Goal: Information Seeking & Learning: Learn about a topic

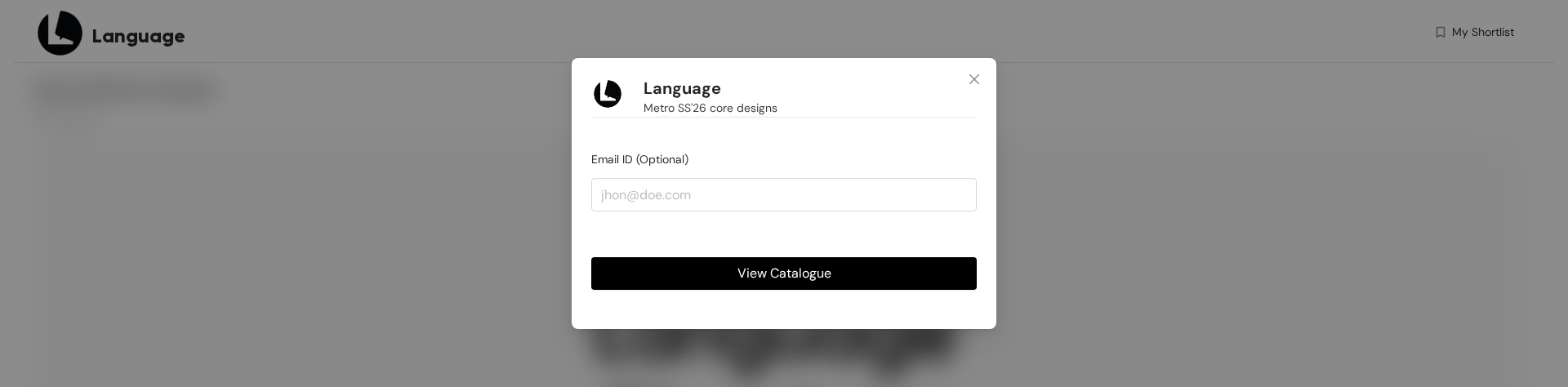
click at [826, 278] on span "View Catalogue" at bounding box center [784, 272] width 94 height 20
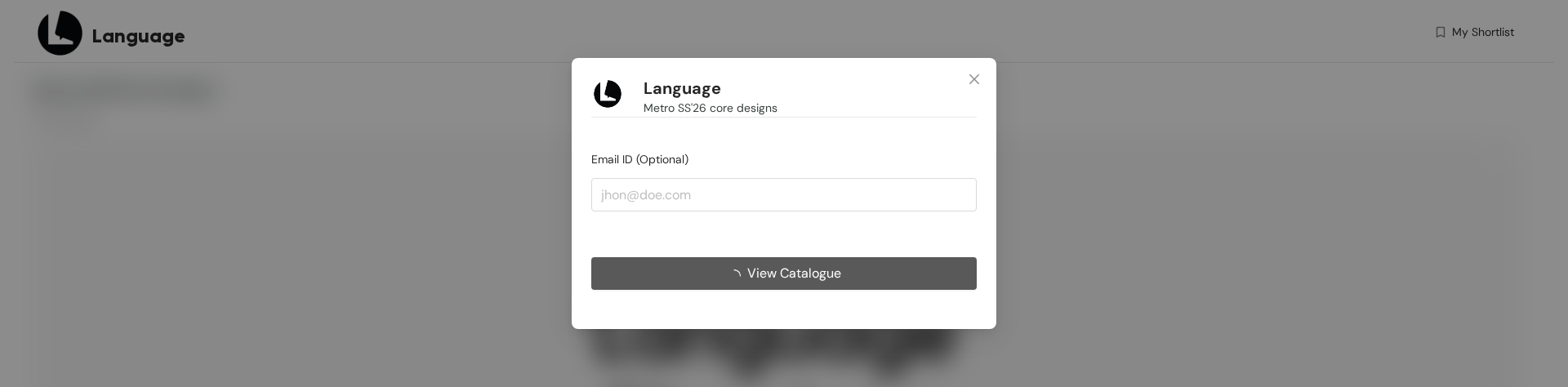
click at [767, 266] on span "View Catalogue" at bounding box center [794, 272] width 94 height 20
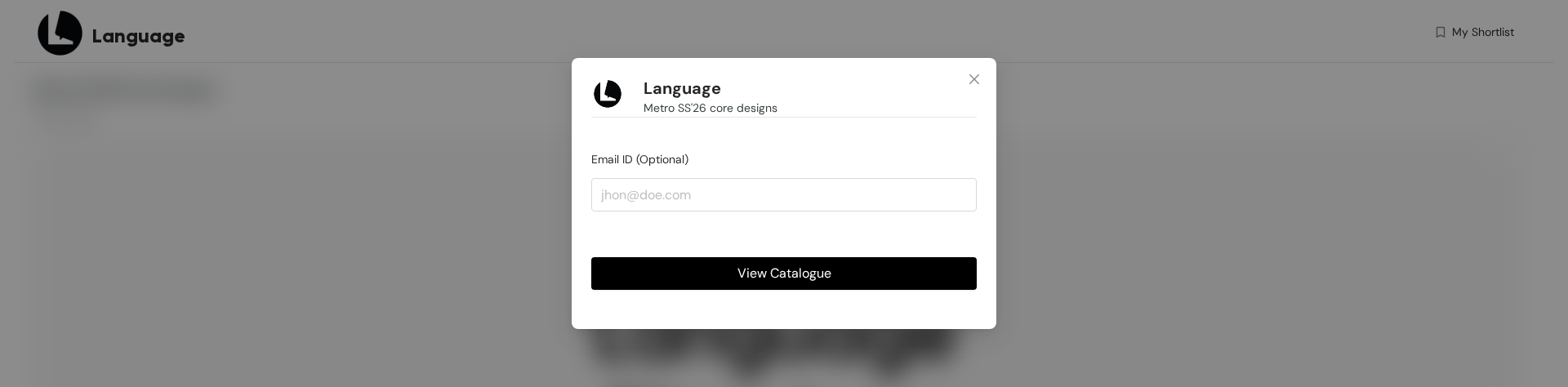
click at [788, 277] on span "View Catalogue" at bounding box center [784, 272] width 94 height 20
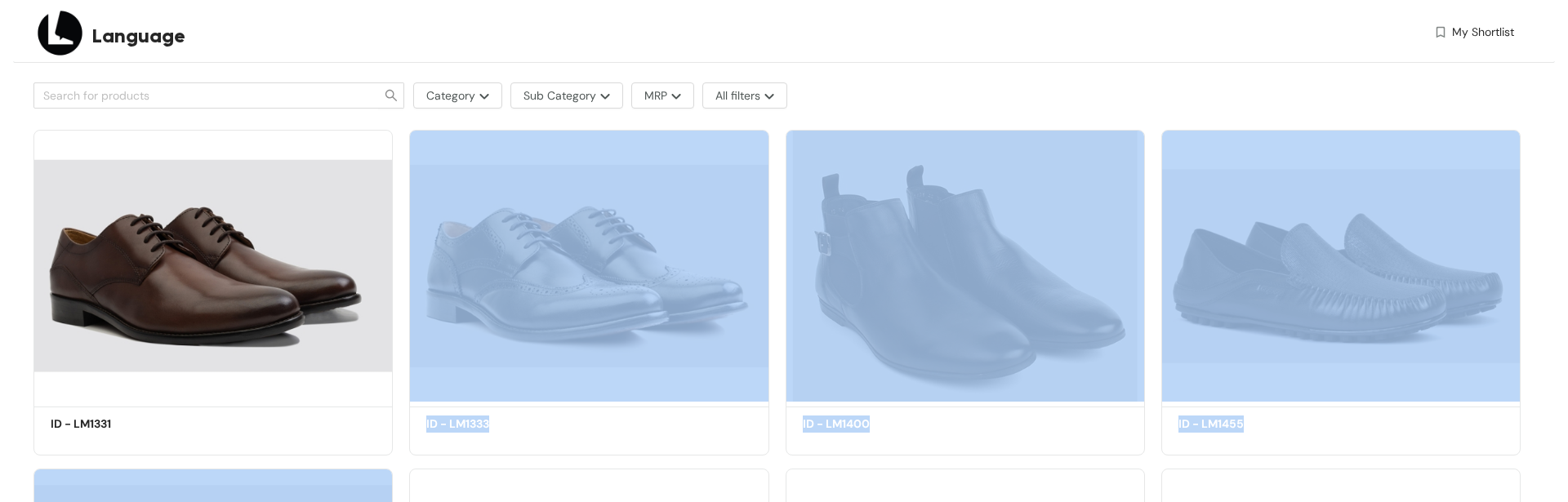
scroll to position [490, 0]
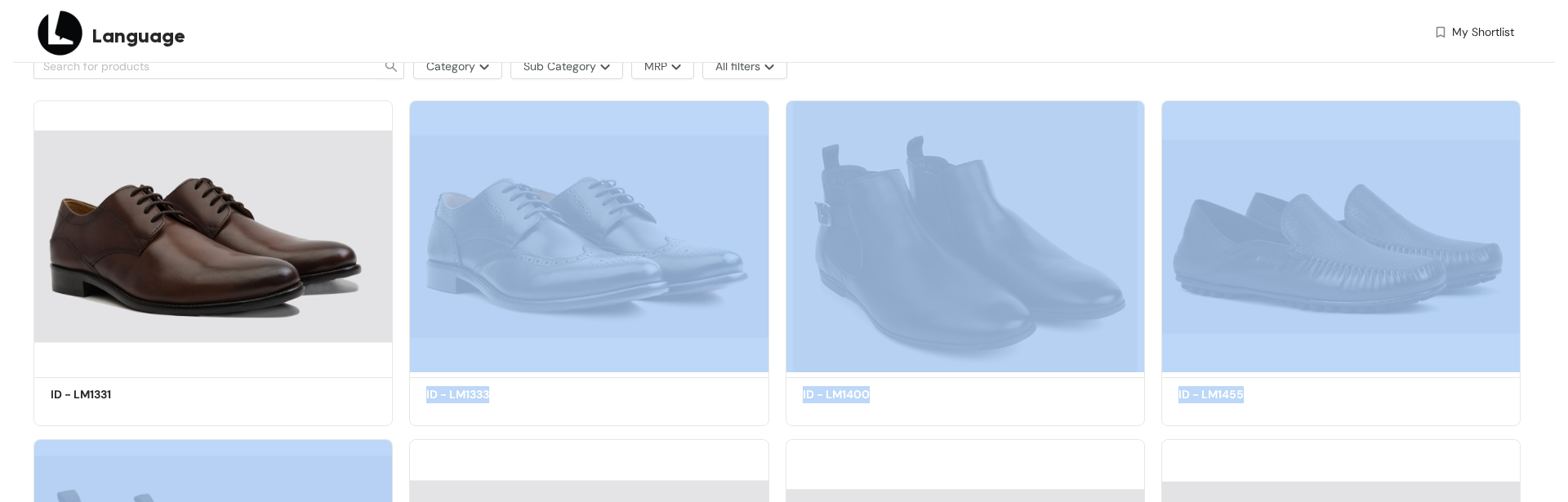
drag, startPoint x: 122, startPoint y: 488, endPoint x: 93, endPoint y: 487, distance: 29.0
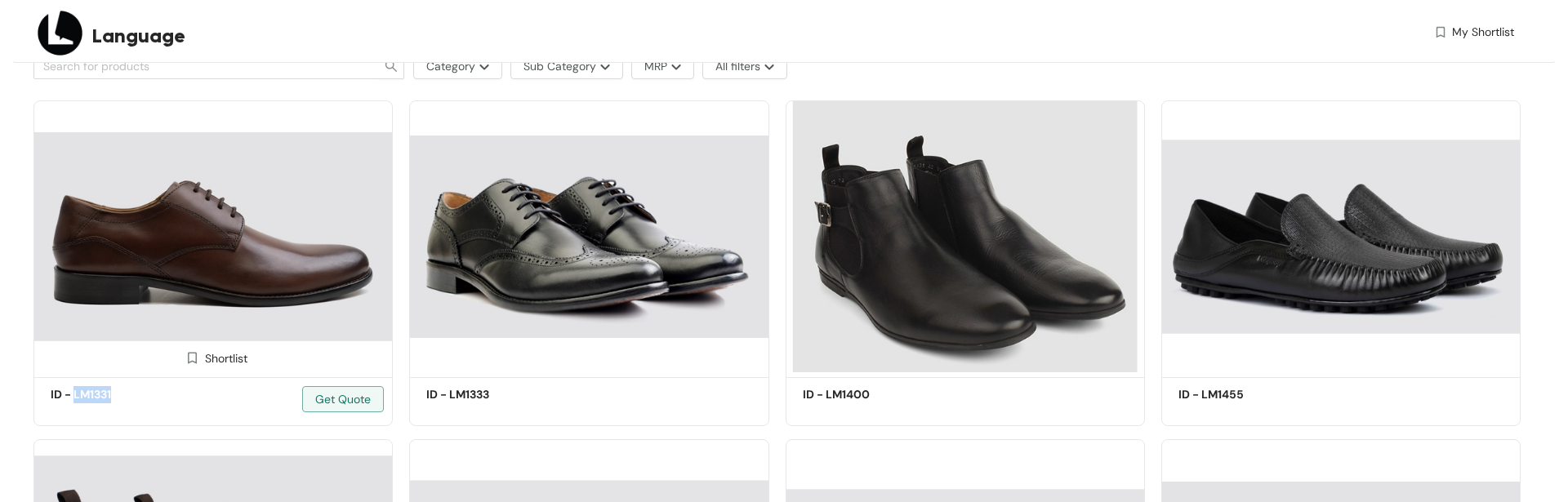
copy h5 "LM1331"
drag, startPoint x: 115, startPoint y: 399, endPoint x: 8, endPoint y: 384, distance: 108.0
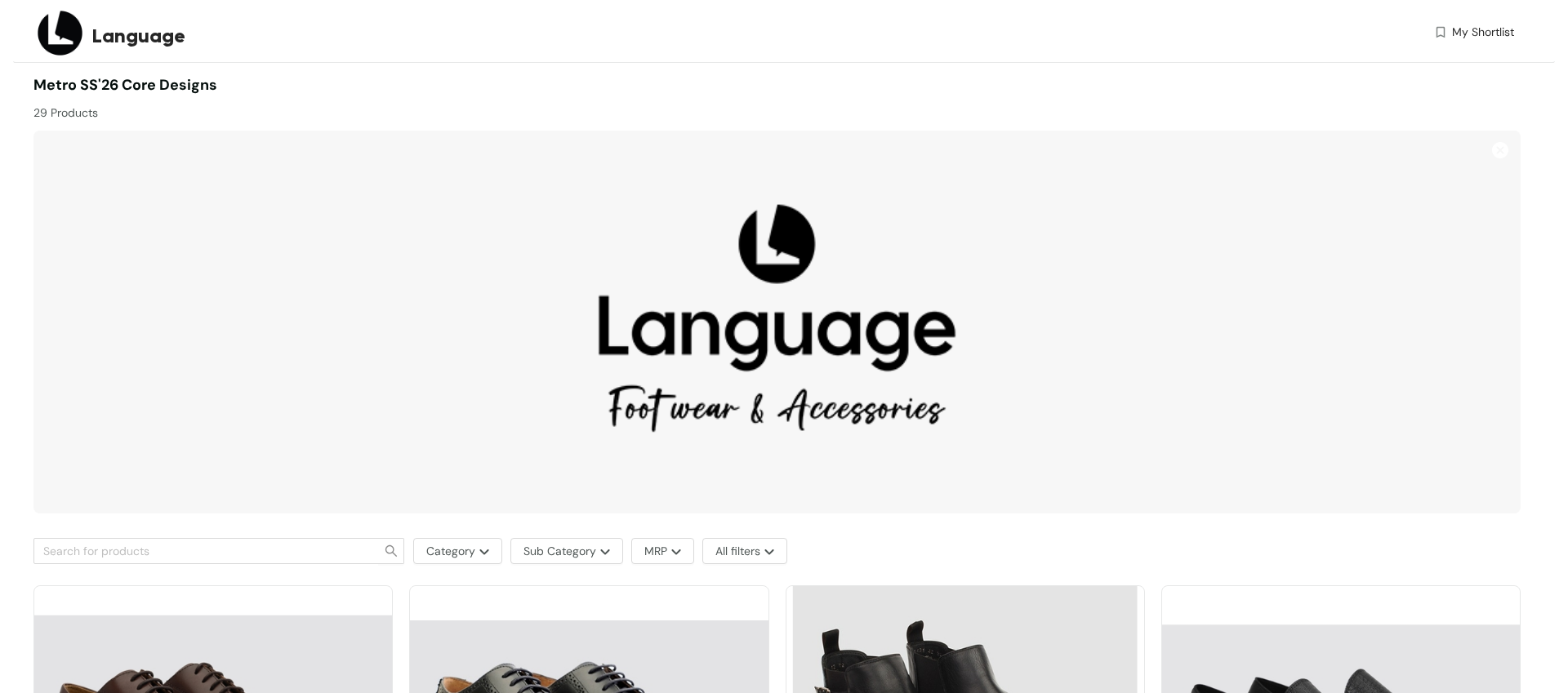
scroll to position [0, 0]
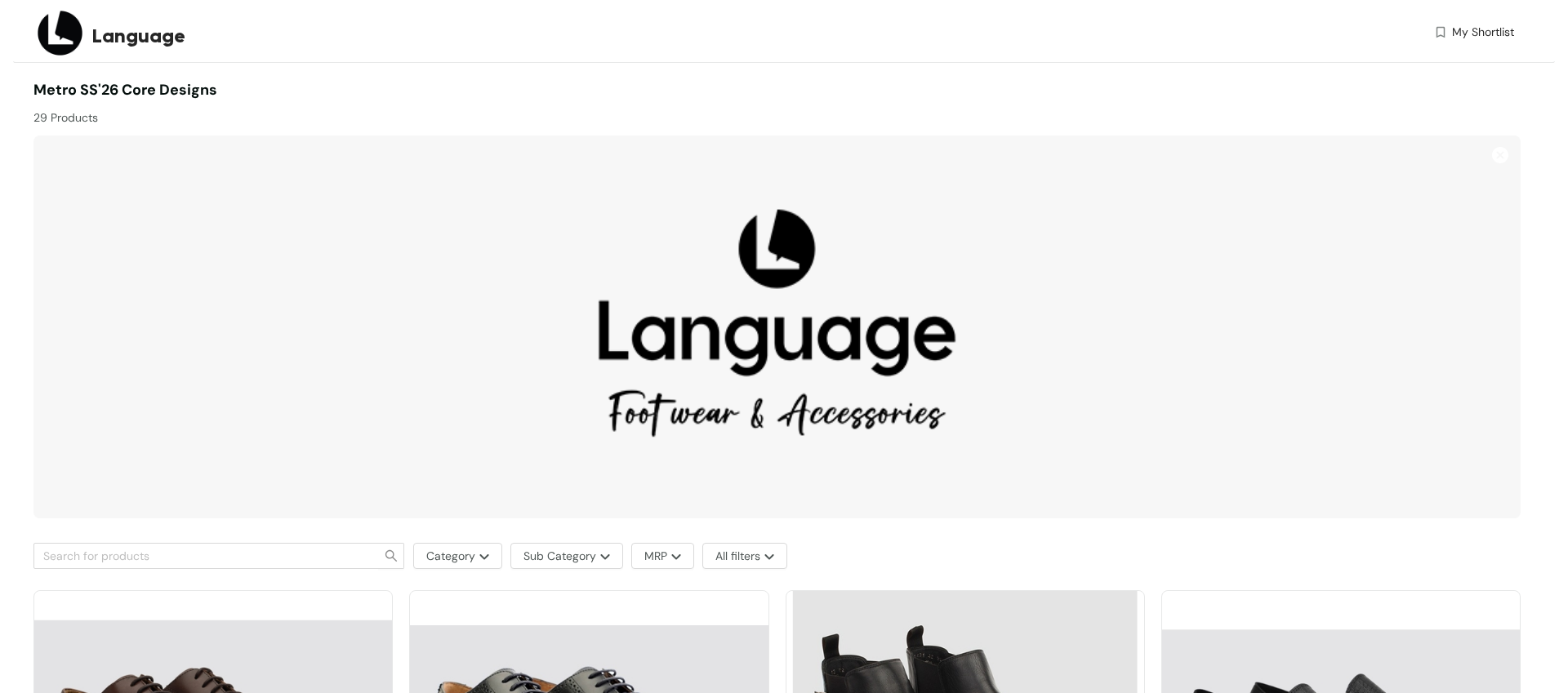
click at [778, 386] on img at bounding box center [777, 327] width 1487 height 383
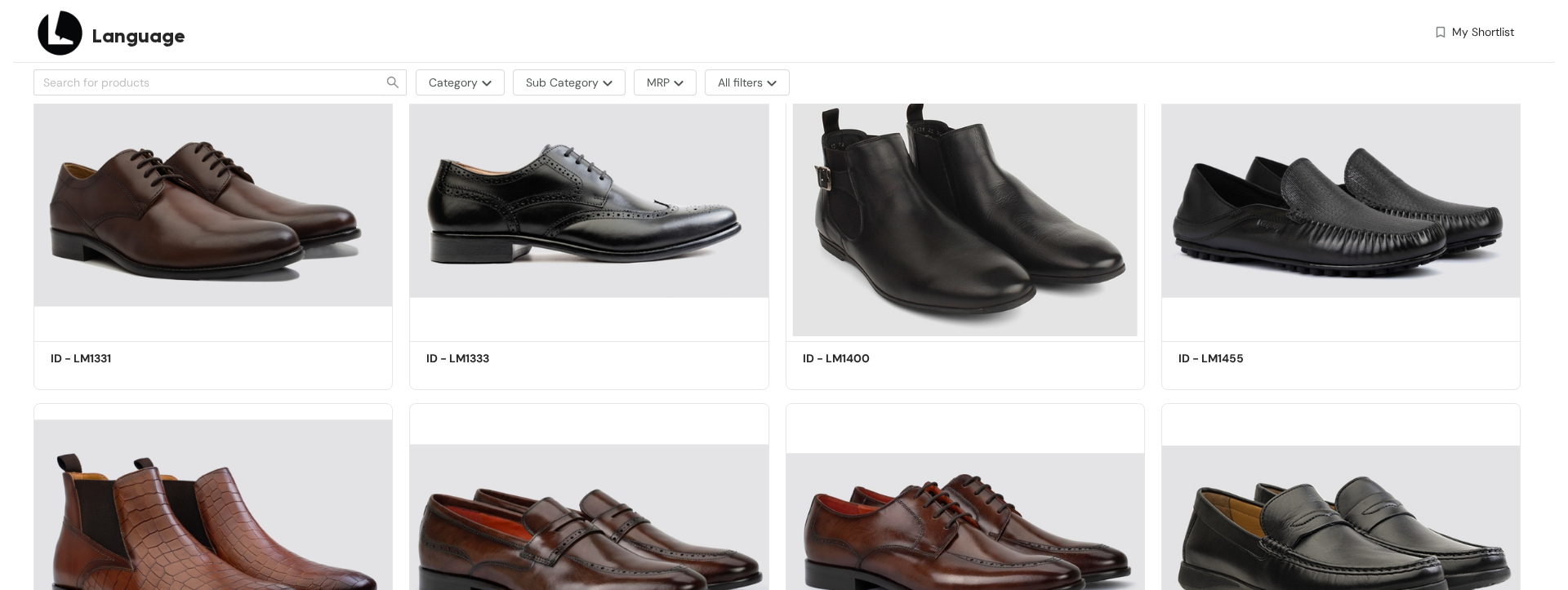
scroll to position [514, 0]
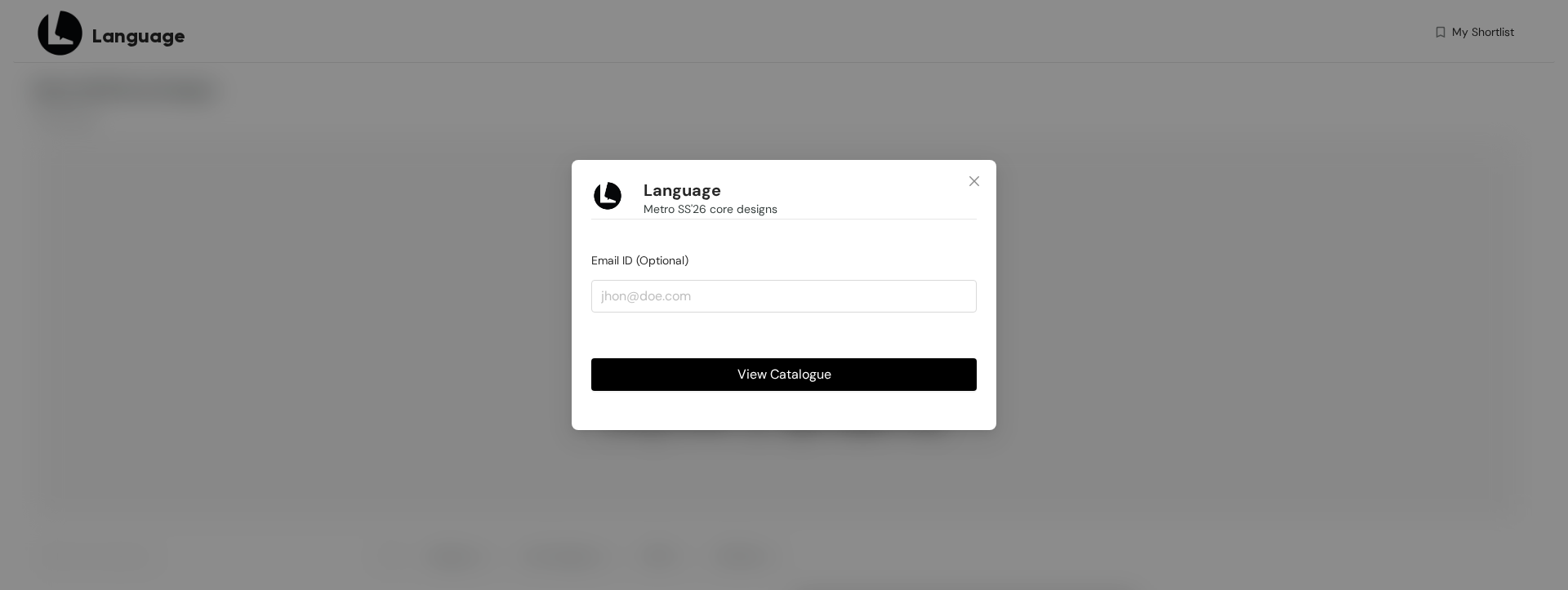
click at [812, 373] on span "View Catalogue" at bounding box center [784, 374] width 94 height 20
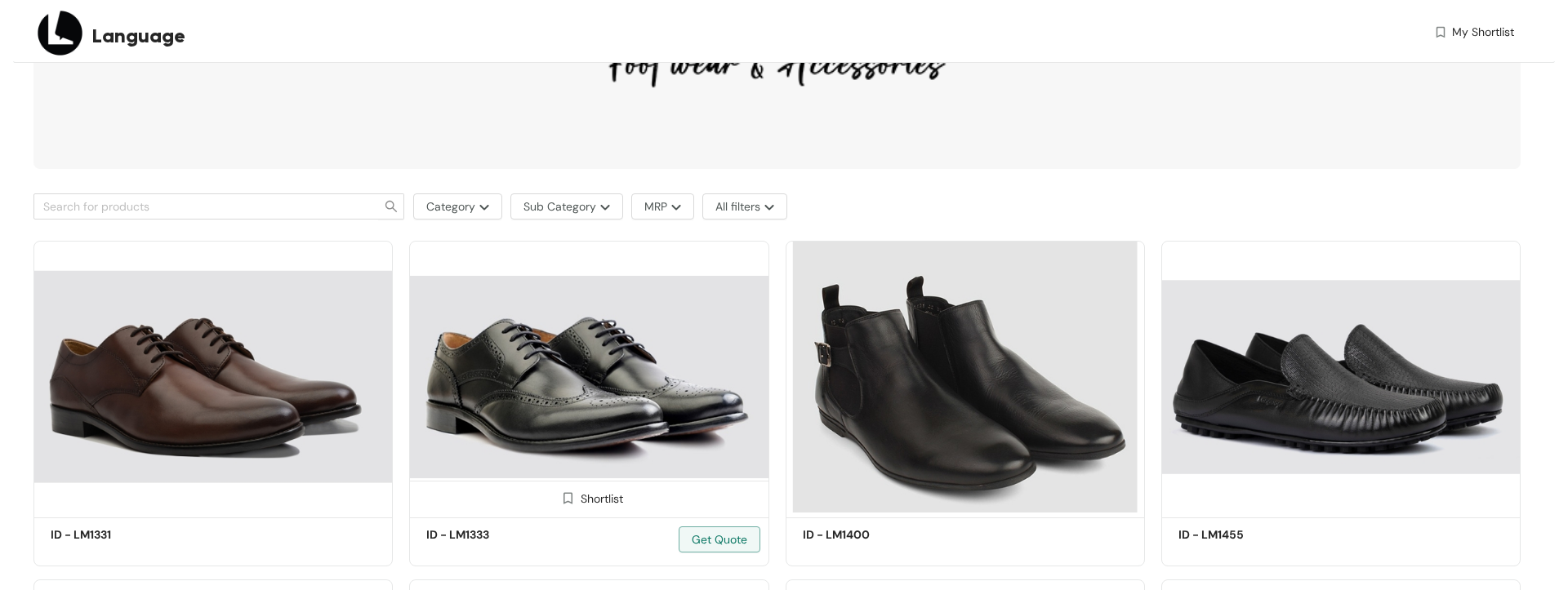
scroll to position [284, 0]
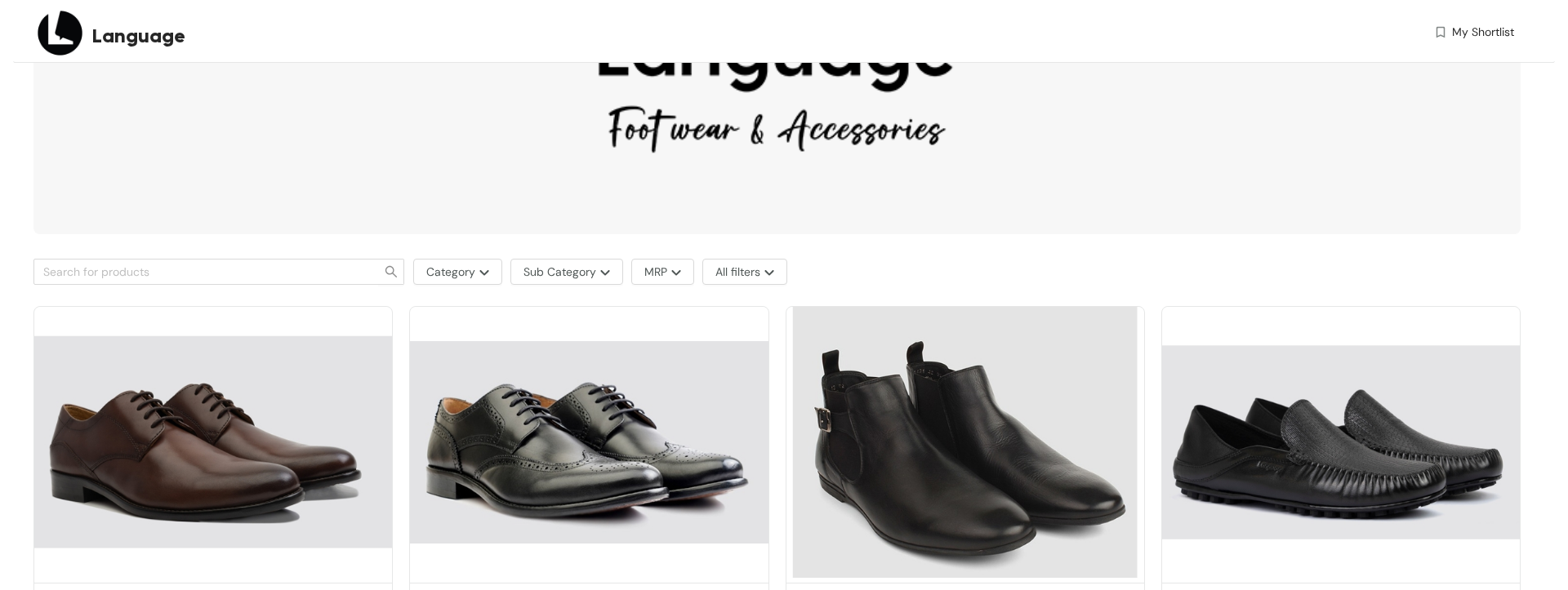
click at [672, 131] on img at bounding box center [777, 42] width 1487 height 382
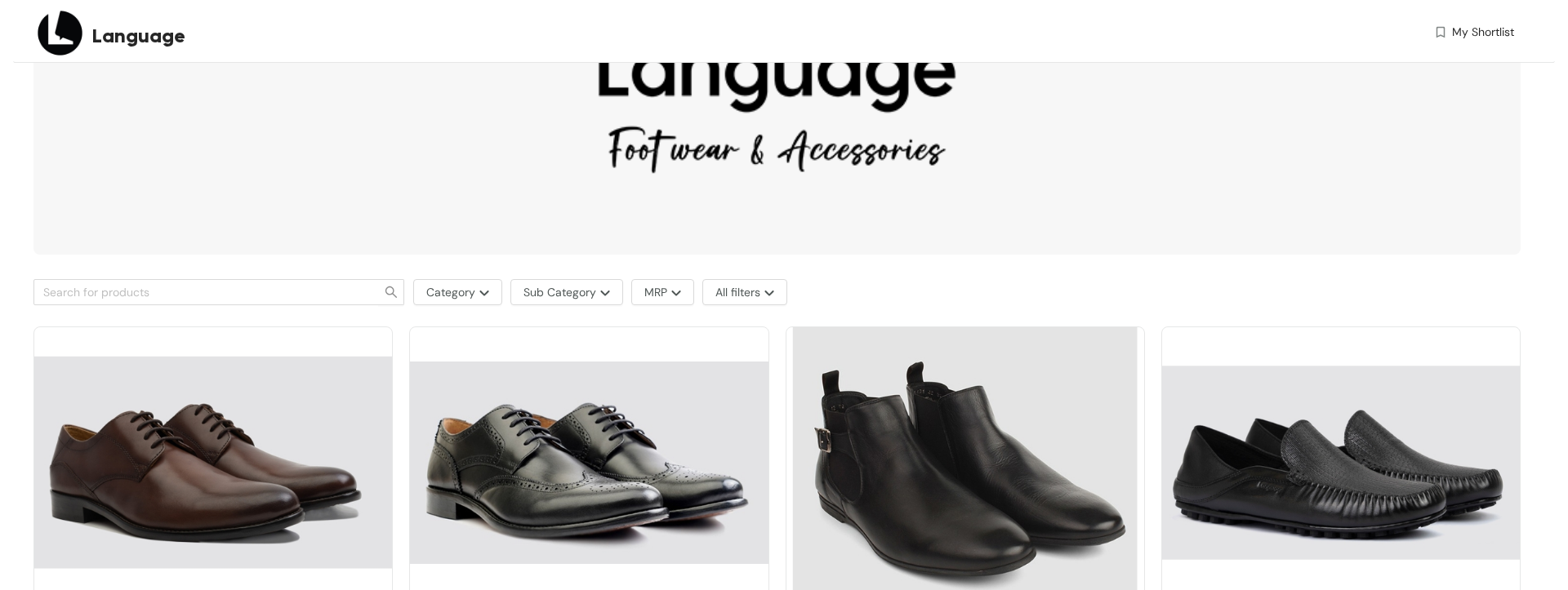
scroll to position [317, 0]
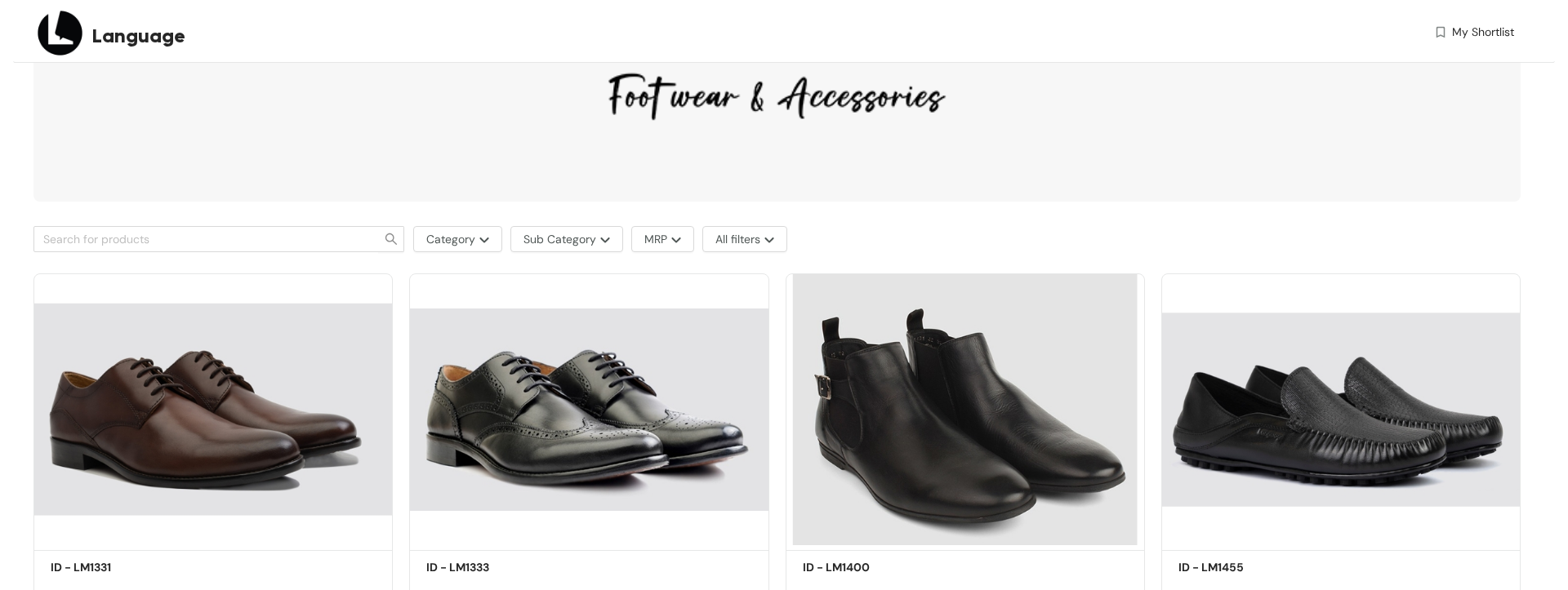
click at [688, 89] on img at bounding box center [777, 10] width 1487 height 382
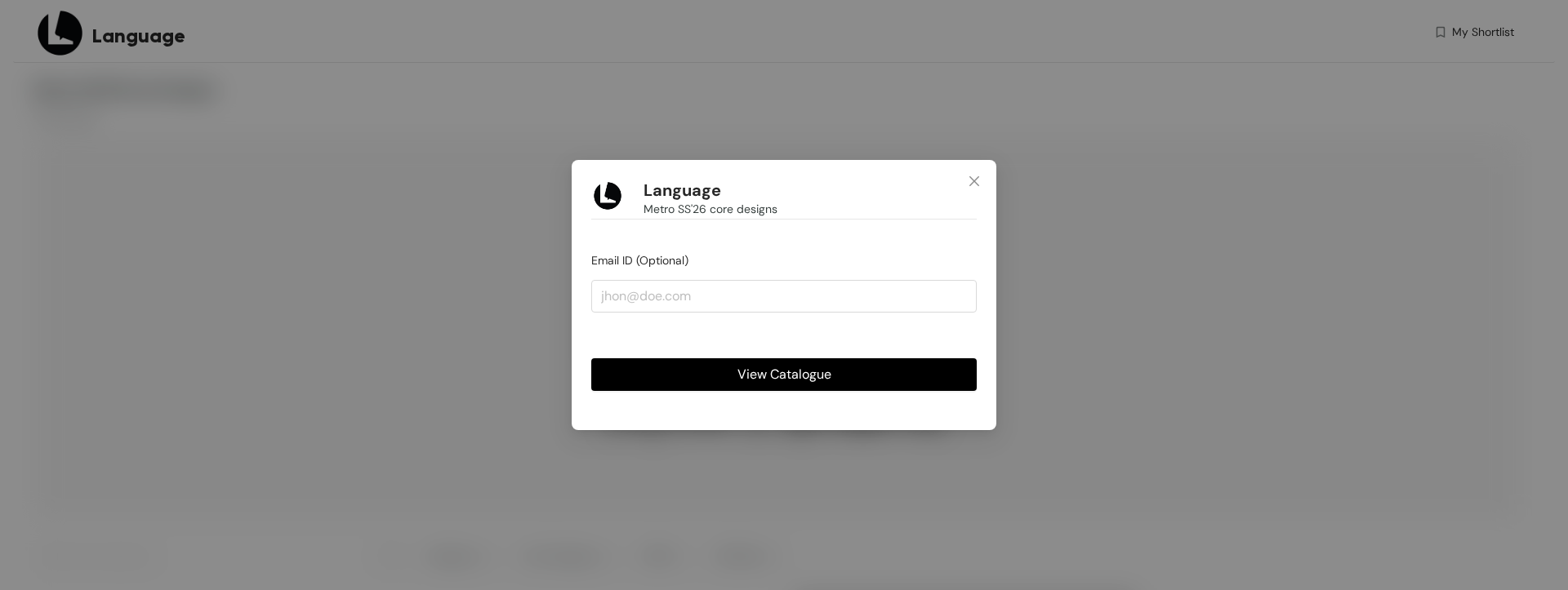
click at [805, 375] on span "View Catalogue" at bounding box center [784, 374] width 94 height 20
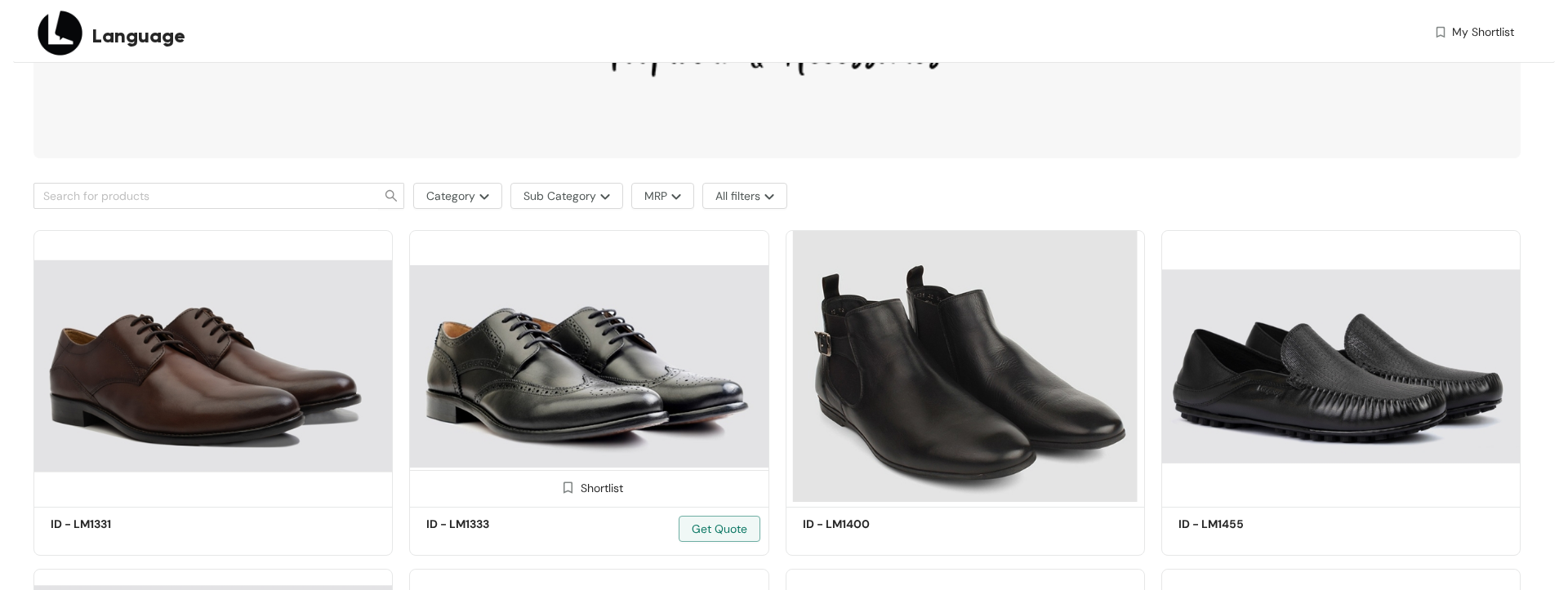
scroll to position [355, 0]
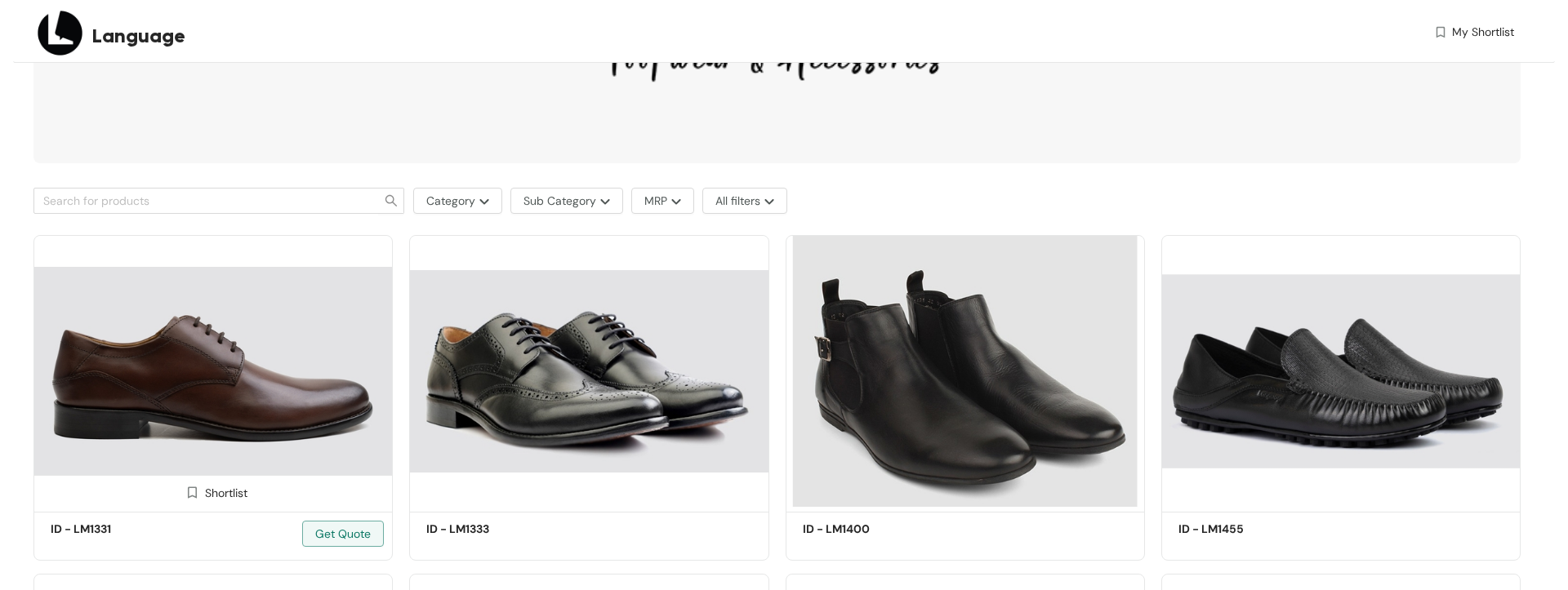
click at [220, 382] on img at bounding box center [213, 371] width 360 height 271
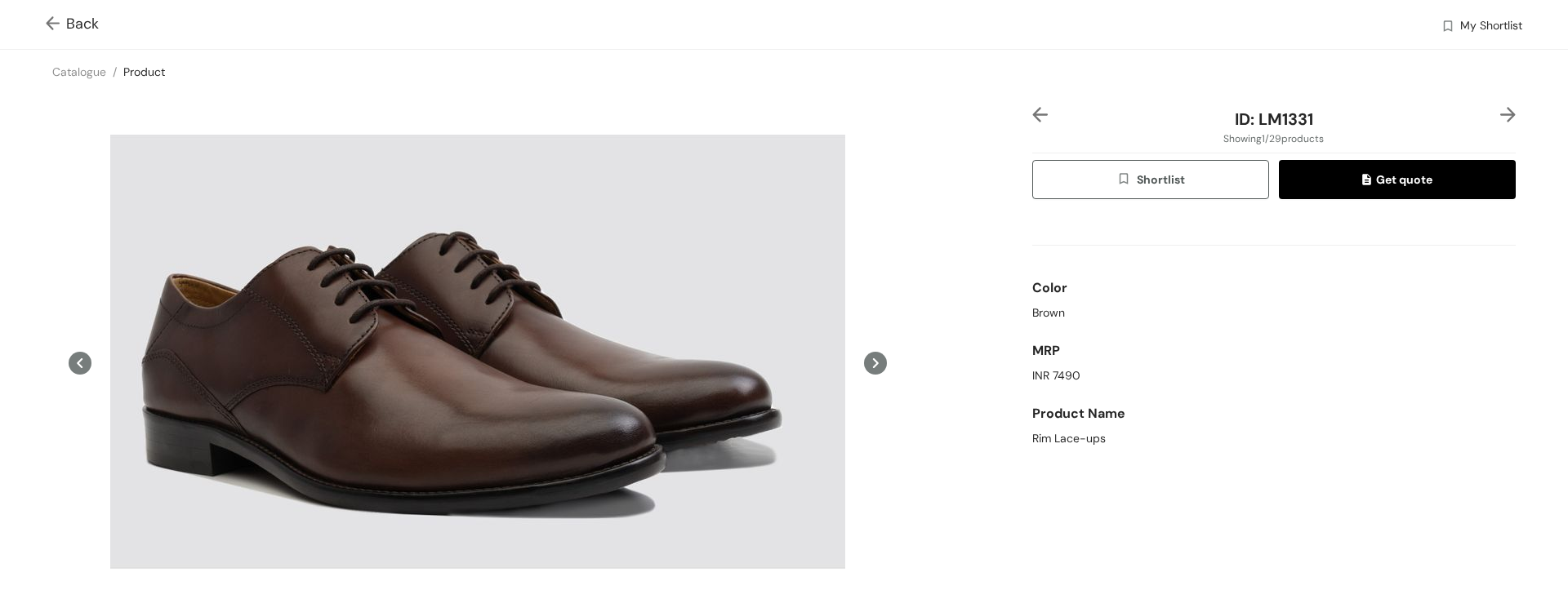
click at [49, 25] on img at bounding box center [56, 25] width 20 height 17
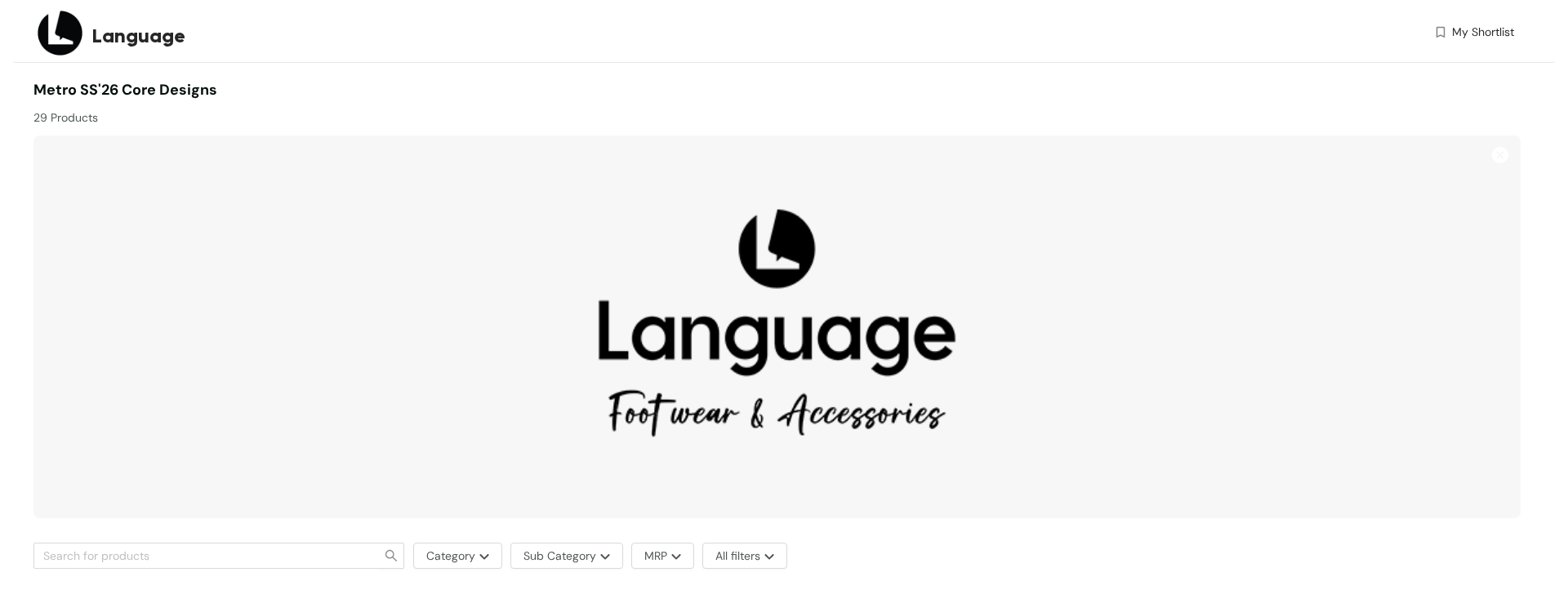
click at [122, 87] on span "Metro SS'26 core designs" at bounding box center [125, 89] width 184 height 19
click at [244, 89] on div "Metro SS'26 core designs 29 Products" at bounding box center [406, 102] width 744 height 47
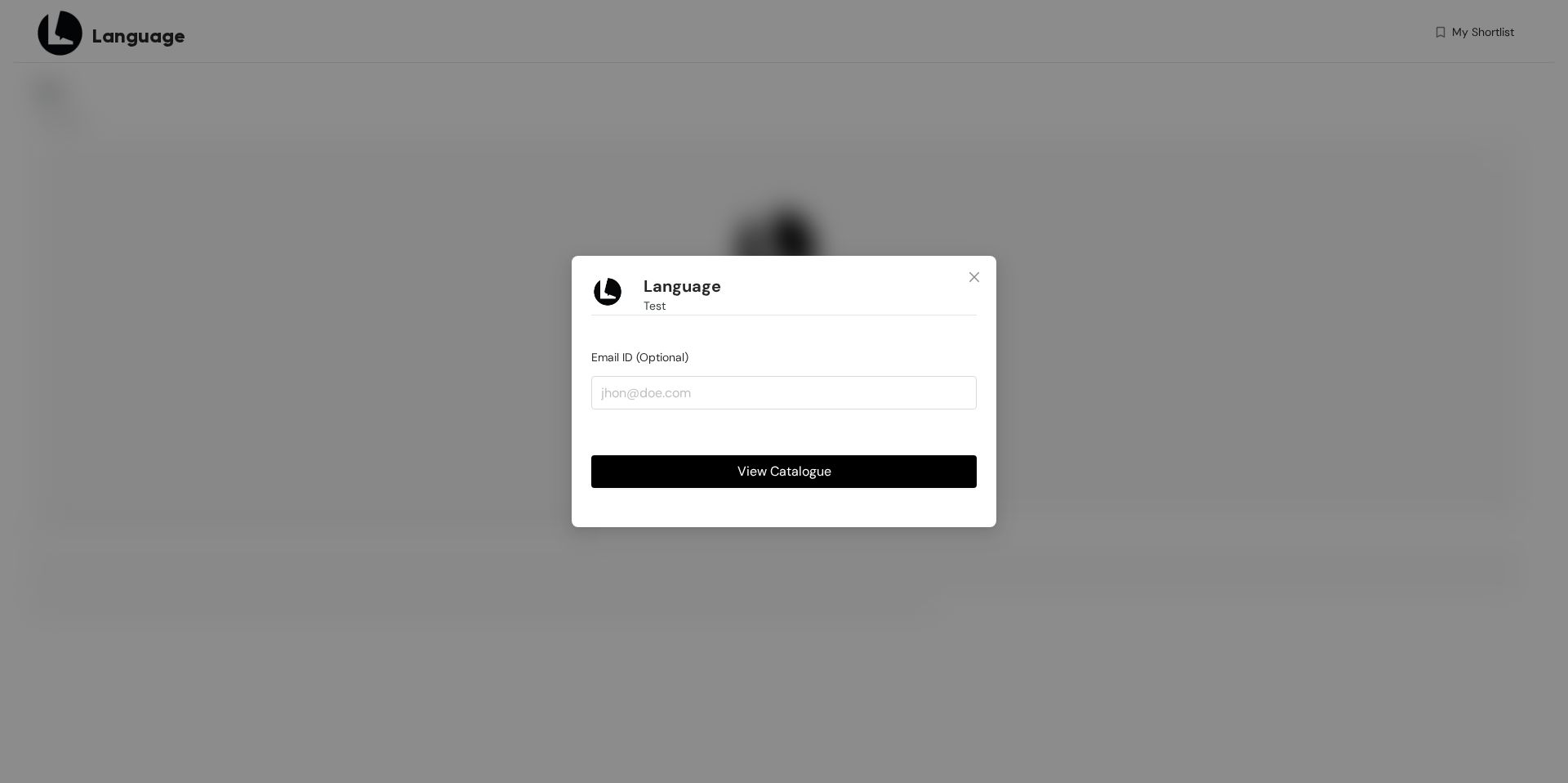
click at [781, 480] on span "View Catalogue" at bounding box center [784, 470] width 94 height 20
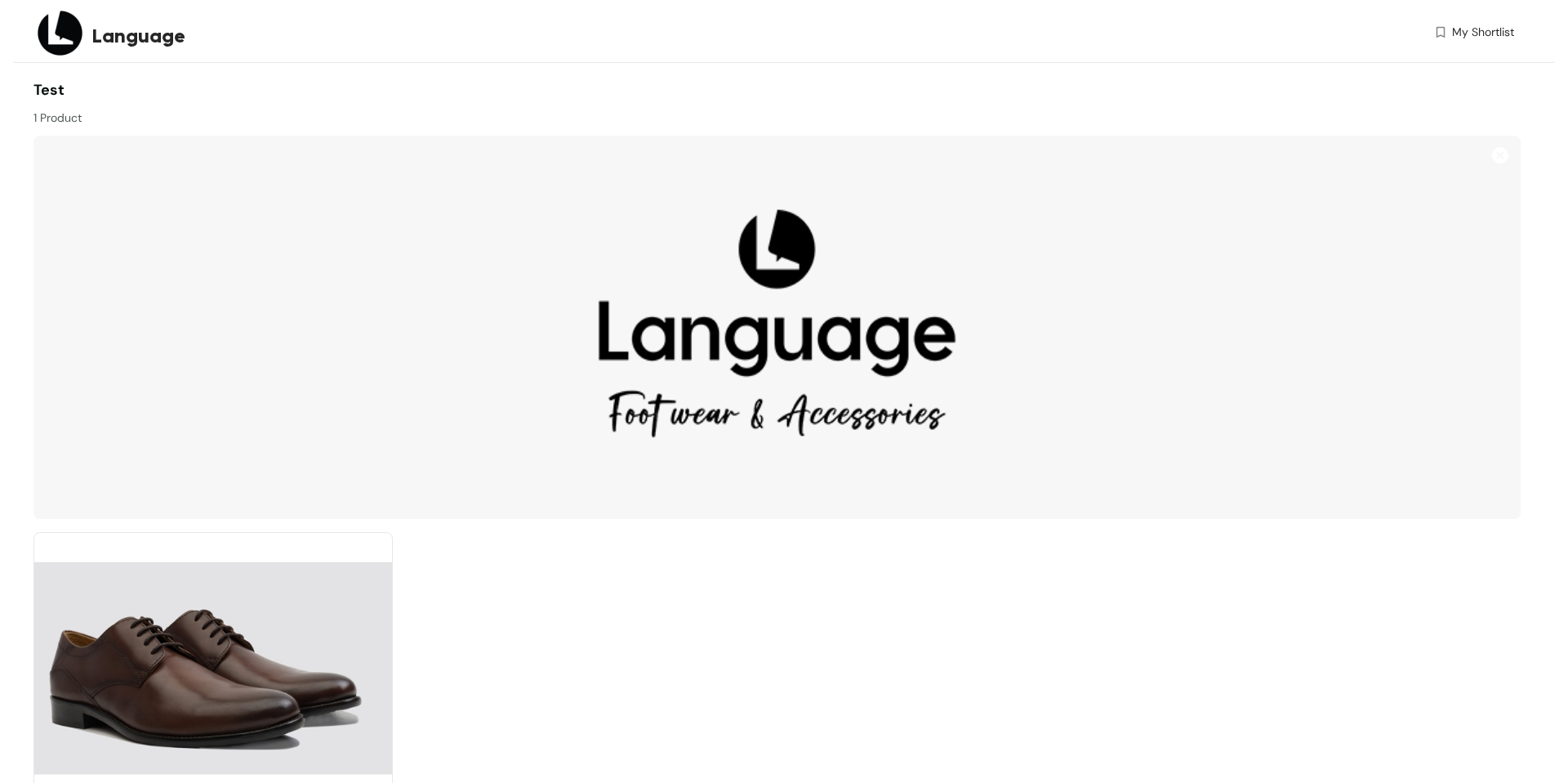
click at [52, 124] on div "1 Product" at bounding box center [406, 114] width 744 height 25
click at [121, 119] on div "1 Product" at bounding box center [406, 114] width 744 height 25
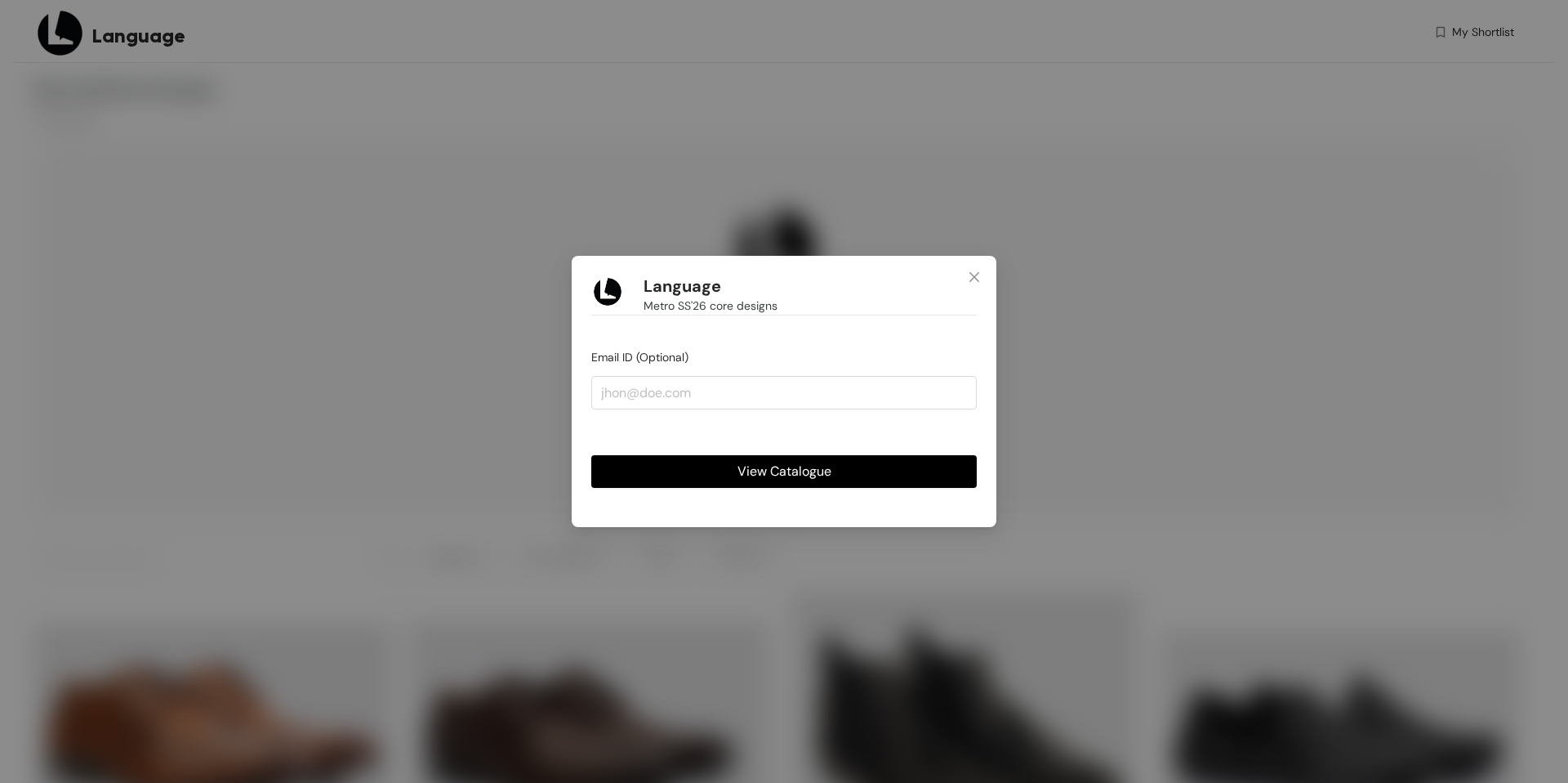
click at [740, 461] on span "View Catalogue" at bounding box center [784, 470] width 94 height 20
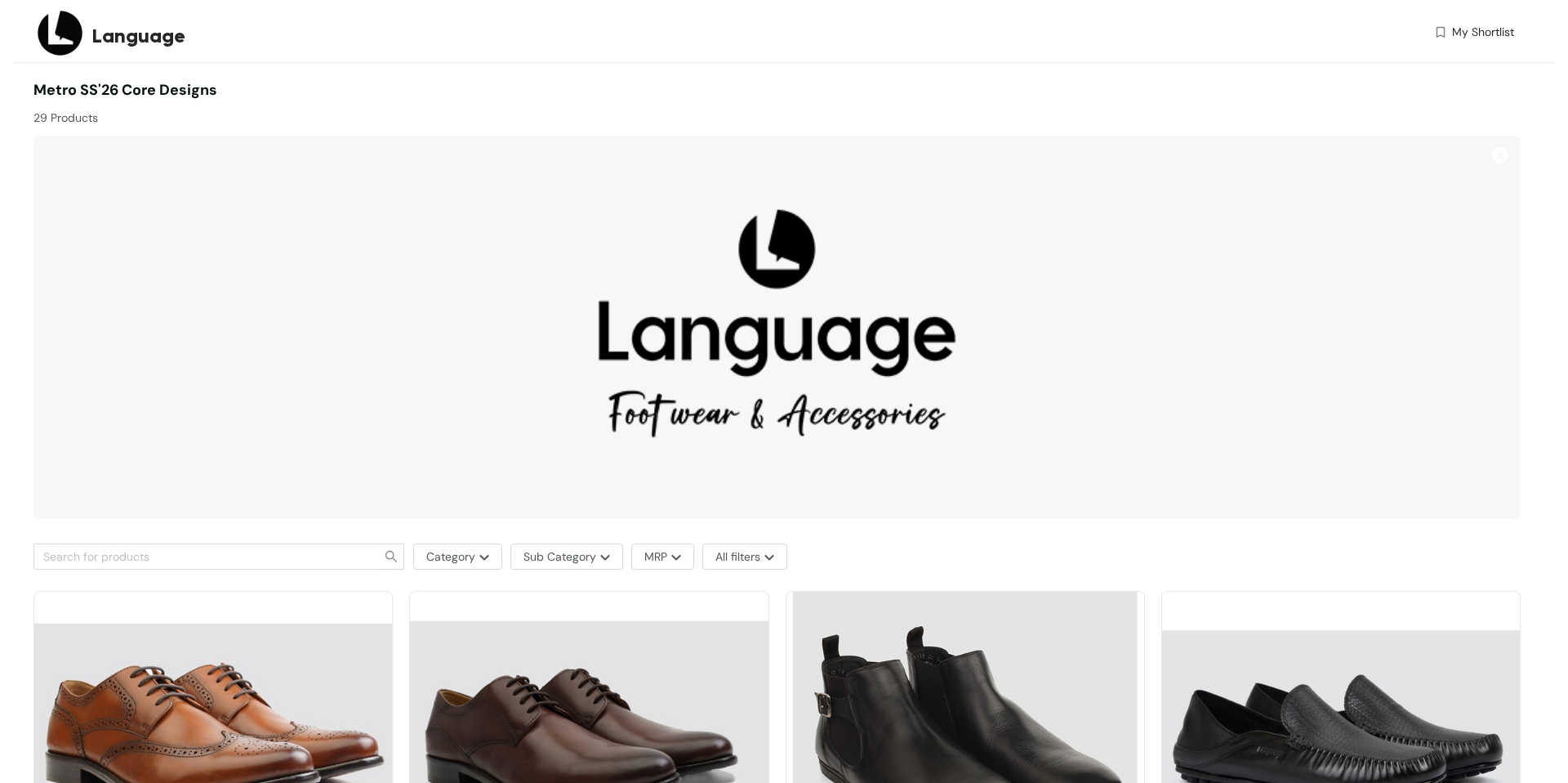
click at [659, 131] on div at bounding box center [777, 323] width 1487 height 392
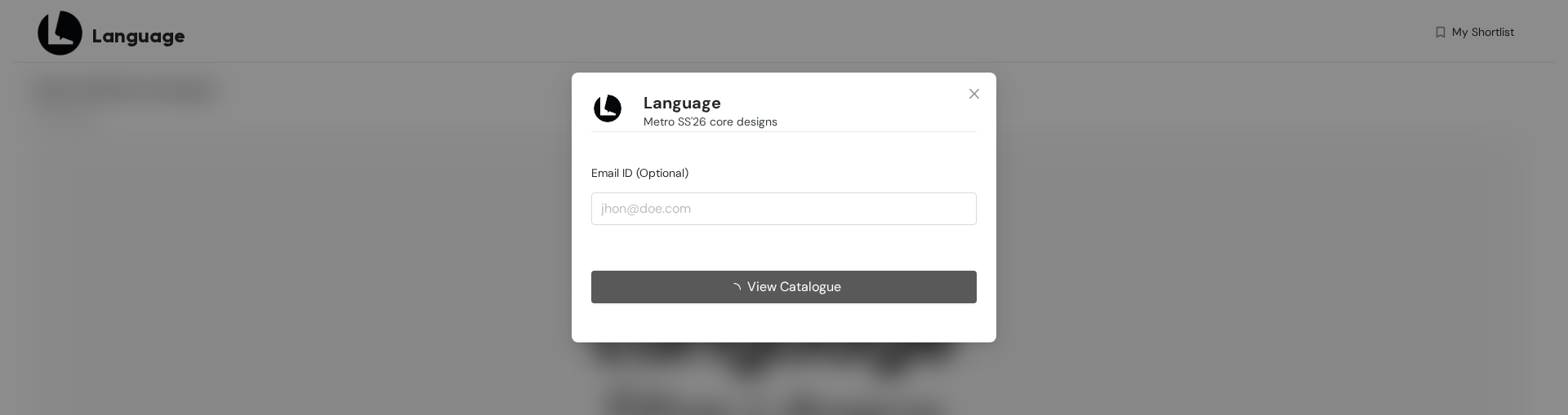
click at [764, 286] on span "View Catalogue" at bounding box center [794, 286] width 94 height 20
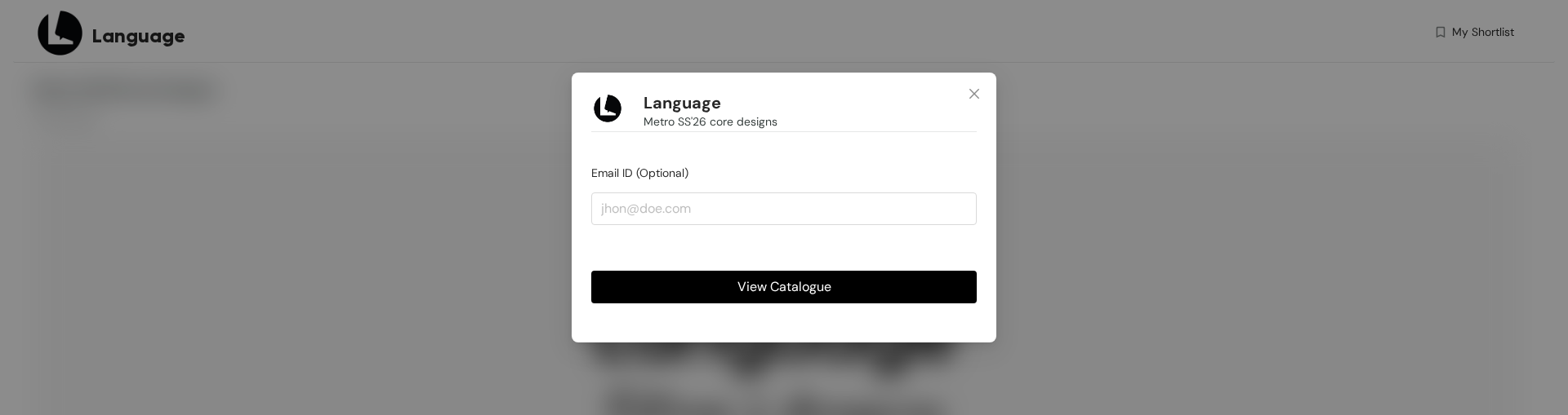
click at [721, 286] on button "View Catalogue" at bounding box center [784, 287] width 386 height 33
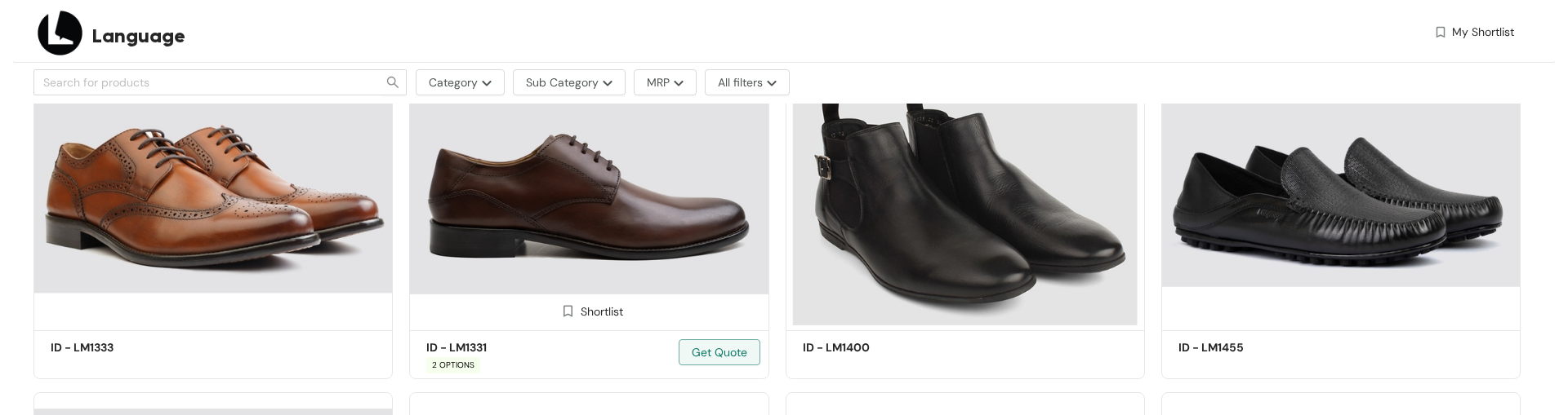
scroll to position [512, 0]
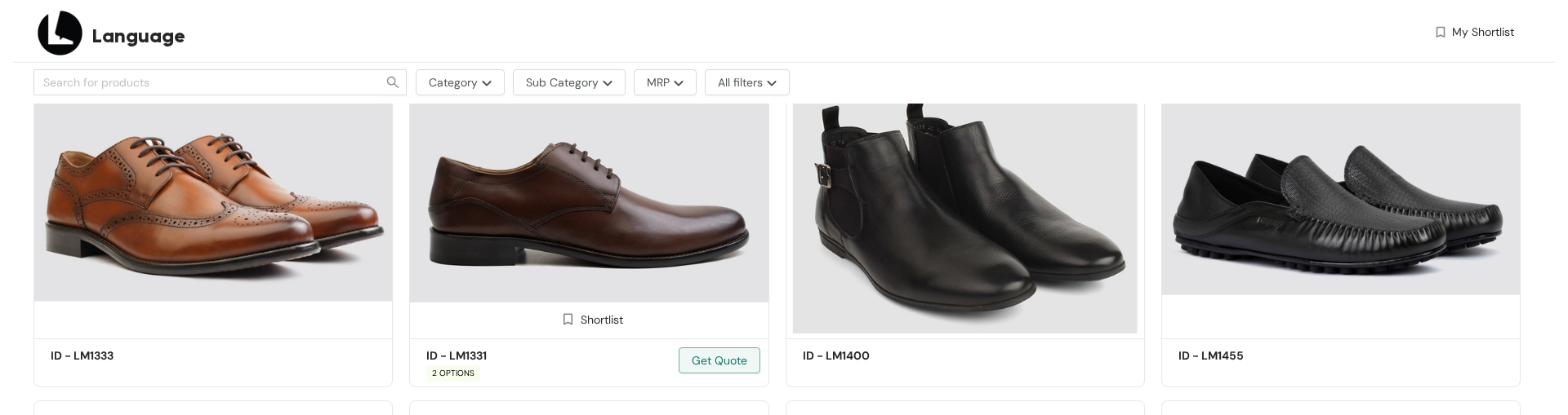
click at [499, 231] on img at bounding box center [589, 198] width 360 height 271
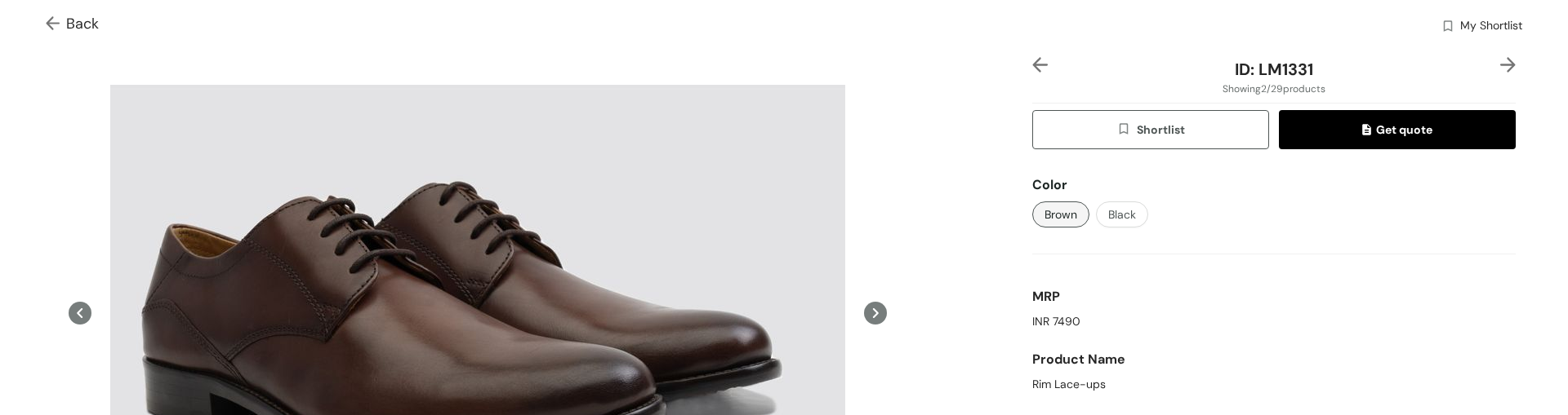
scroll to position [61, 0]
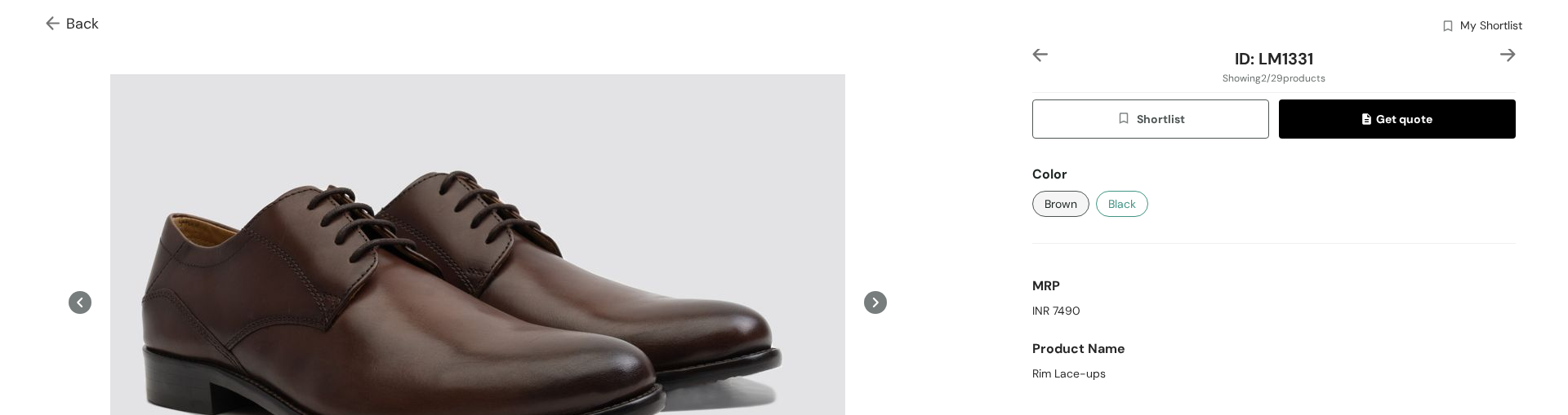
click at [1122, 208] on span "Black" at bounding box center [1122, 204] width 28 height 18
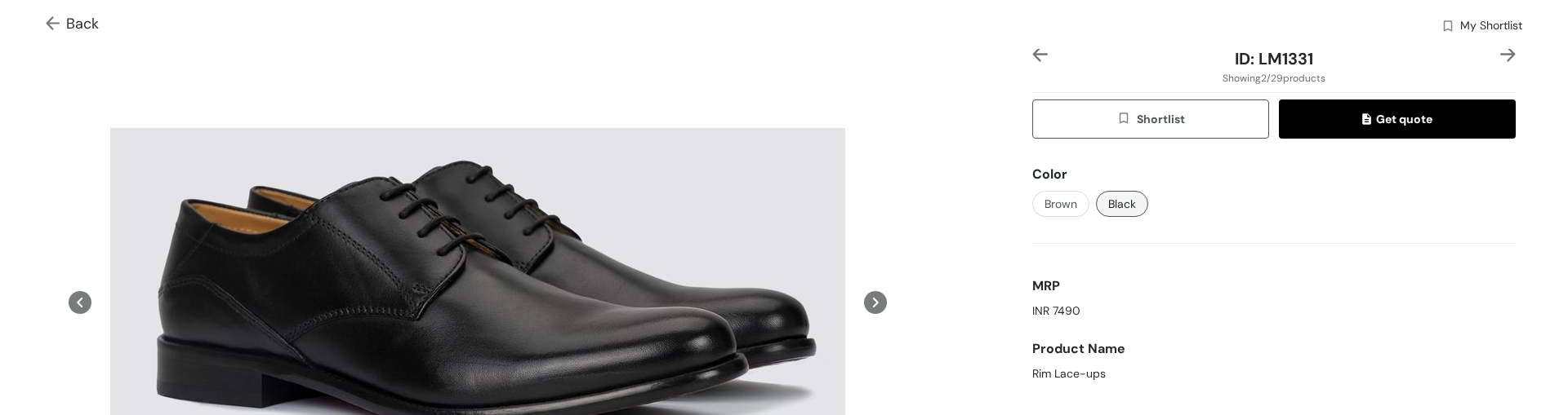
scroll to position [0, 0]
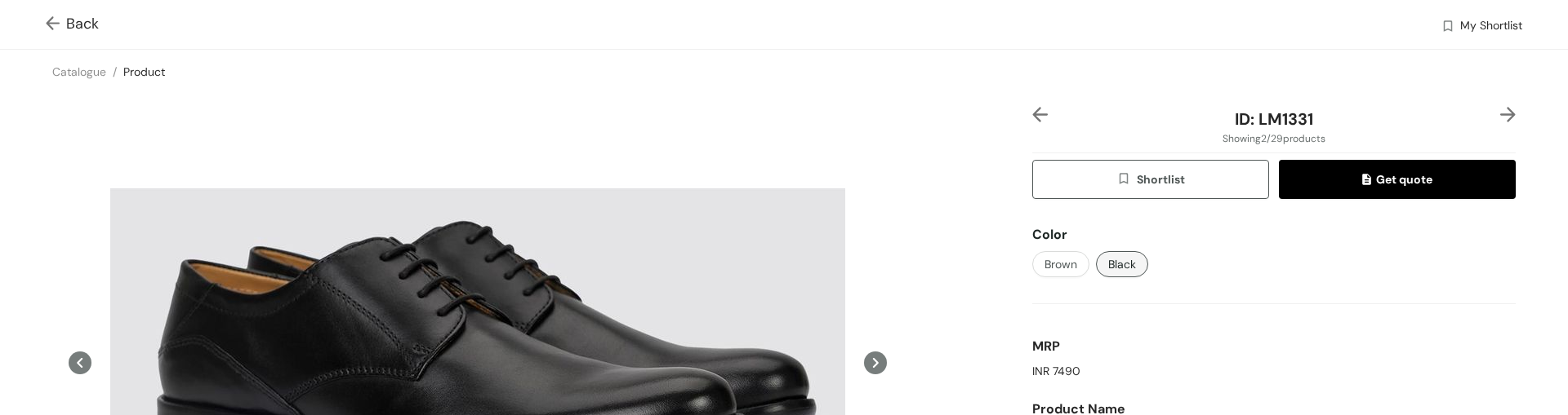
click at [53, 30] on img at bounding box center [56, 25] width 20 height 17
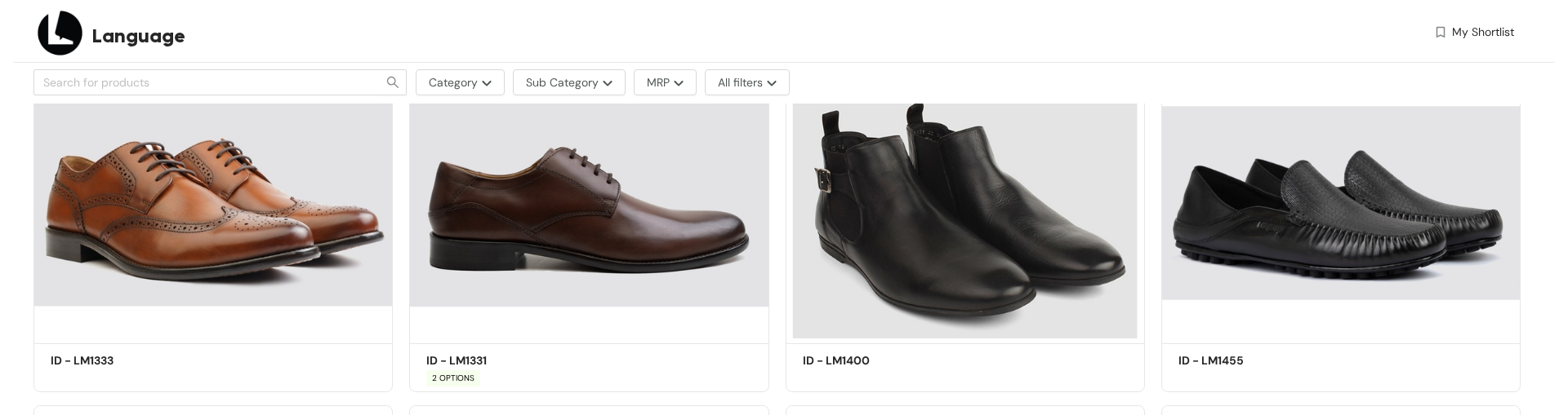
scroll to position [501, 0]
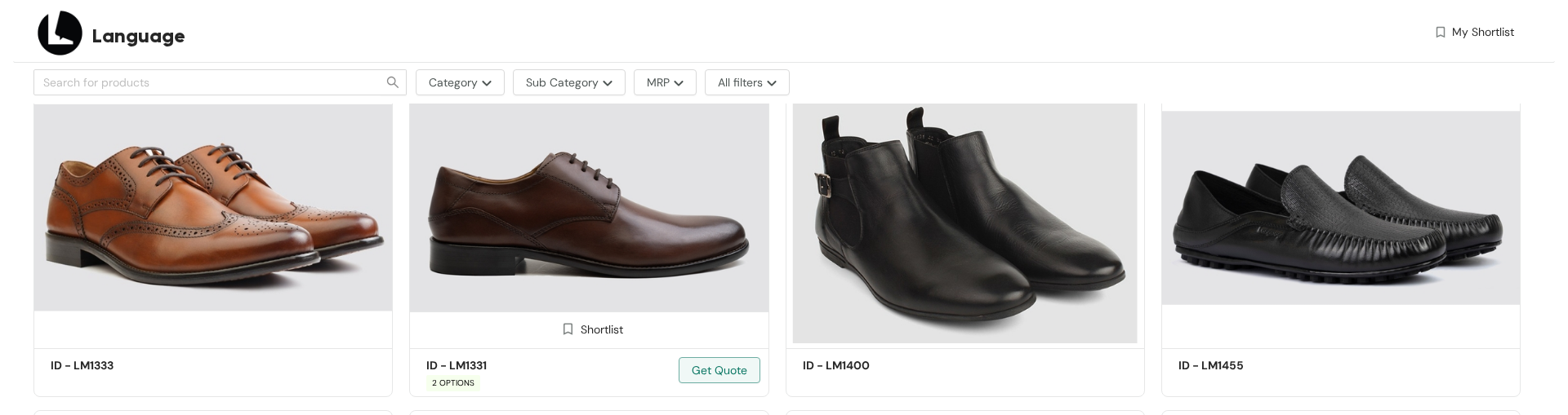
click at [636, 208] on img at bounding box center [589, 208] width 360 height 271
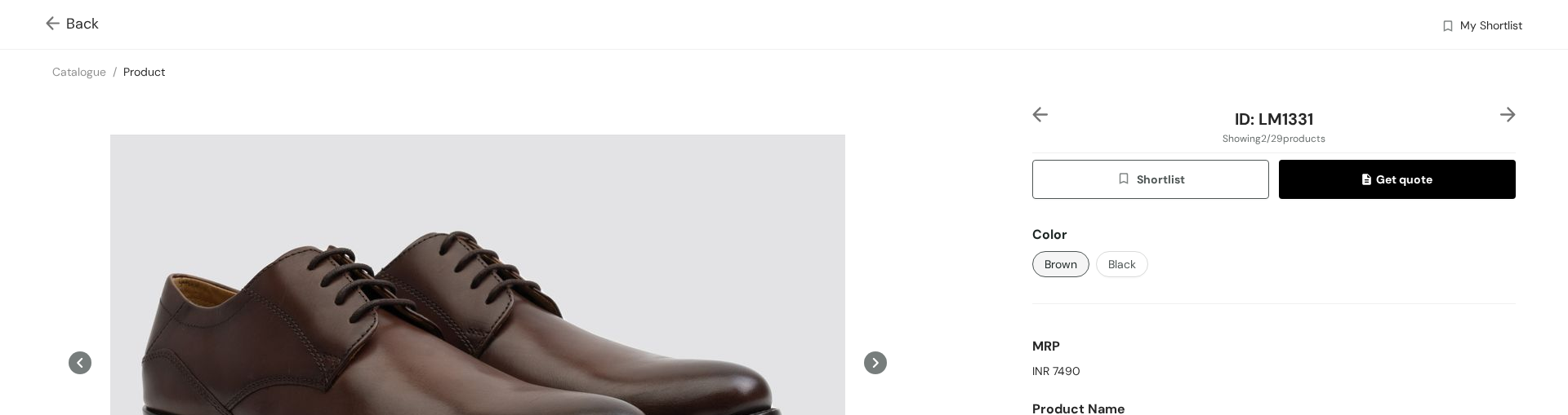
click at [56, 19] on img at bounding box center [56, 25] width 20 height 17
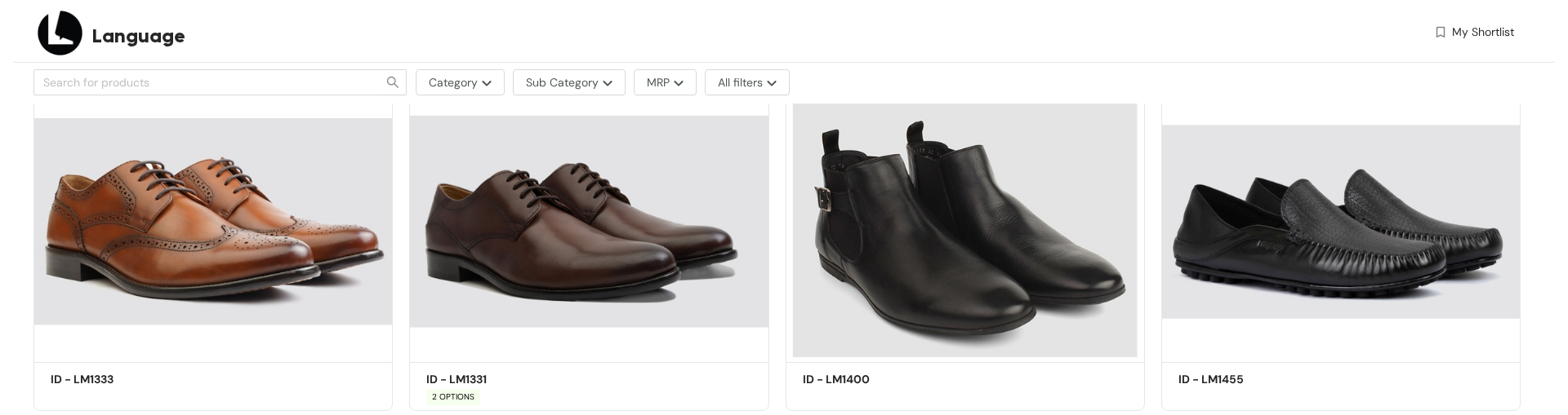
scroll to position [487, 0]
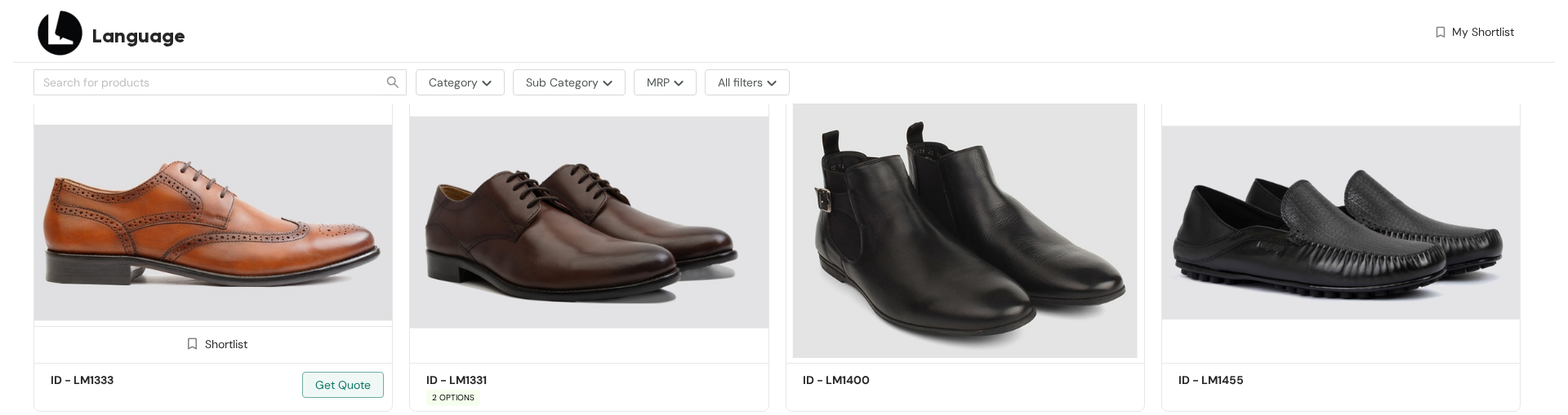
click at [187, 220] on img at bounding box center [213, 222] width 360 height 271
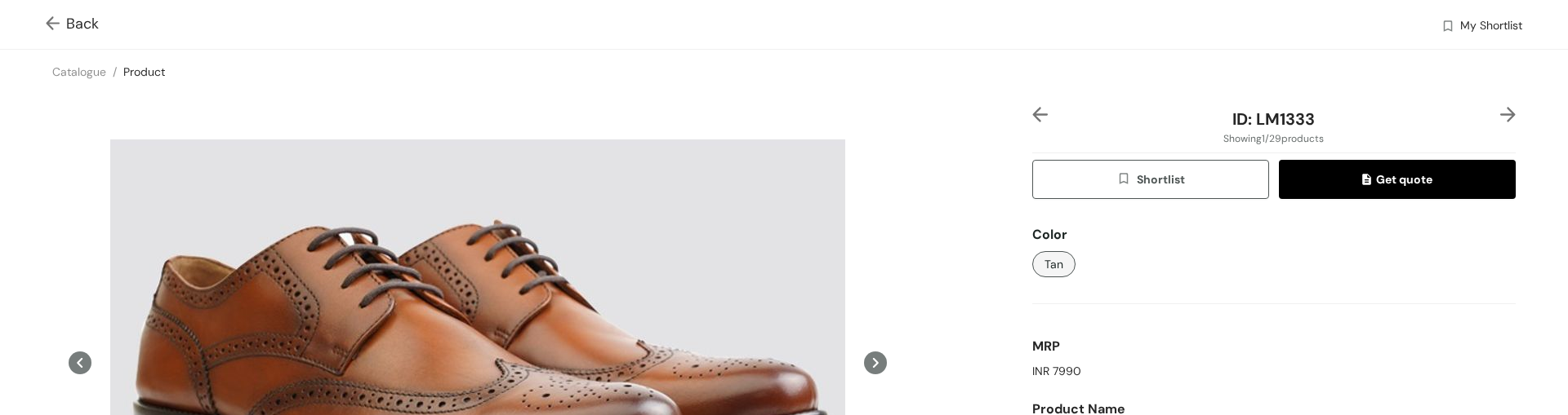
click at [52, 37] on div "Back My Shortlist" at bounding box center [784, 24] width 1568 height 49
click at [52, 23] on img at bounding box center [56, 25] width 20 height 17
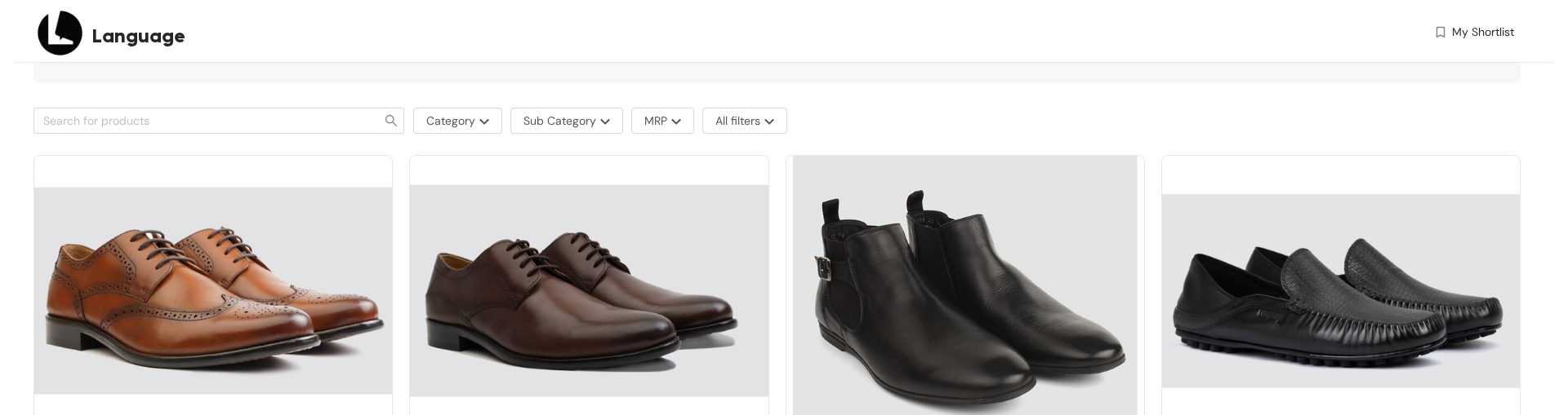
scroll to position [433, 0]
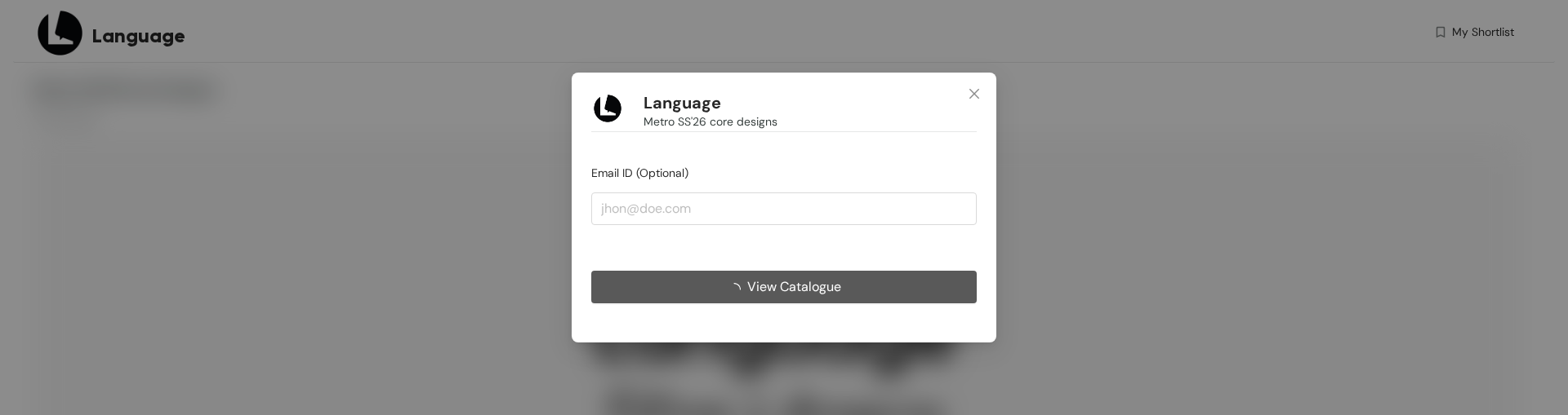
click at [751, 286] on span "View Catalogue" at bounding box center [794, 286] width 94 height 20
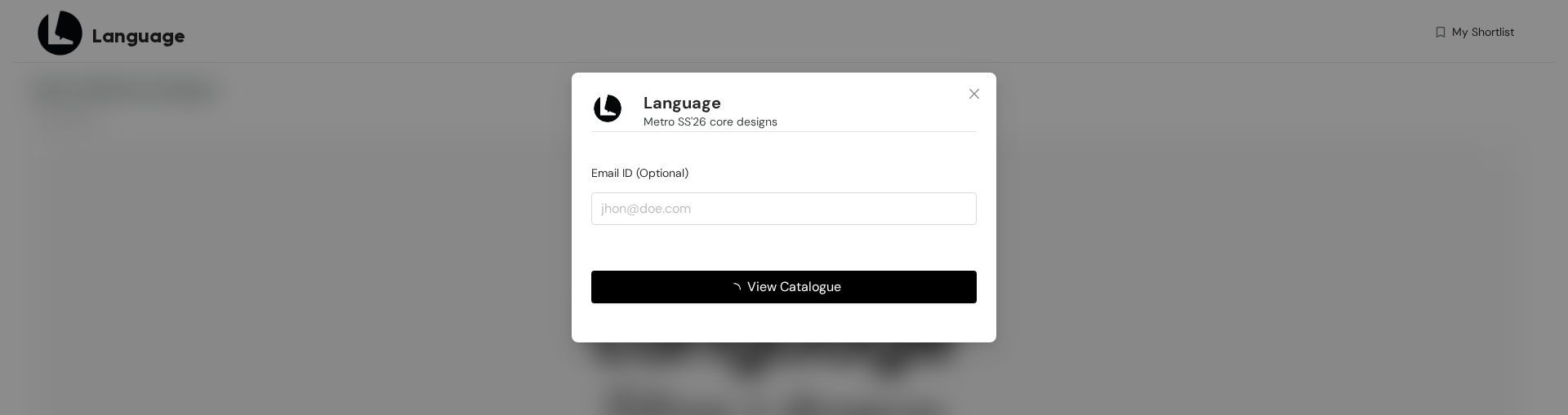
click at [751, 286] on span "View Catalogue" at bounding box center [794, 286] width 94 height 20
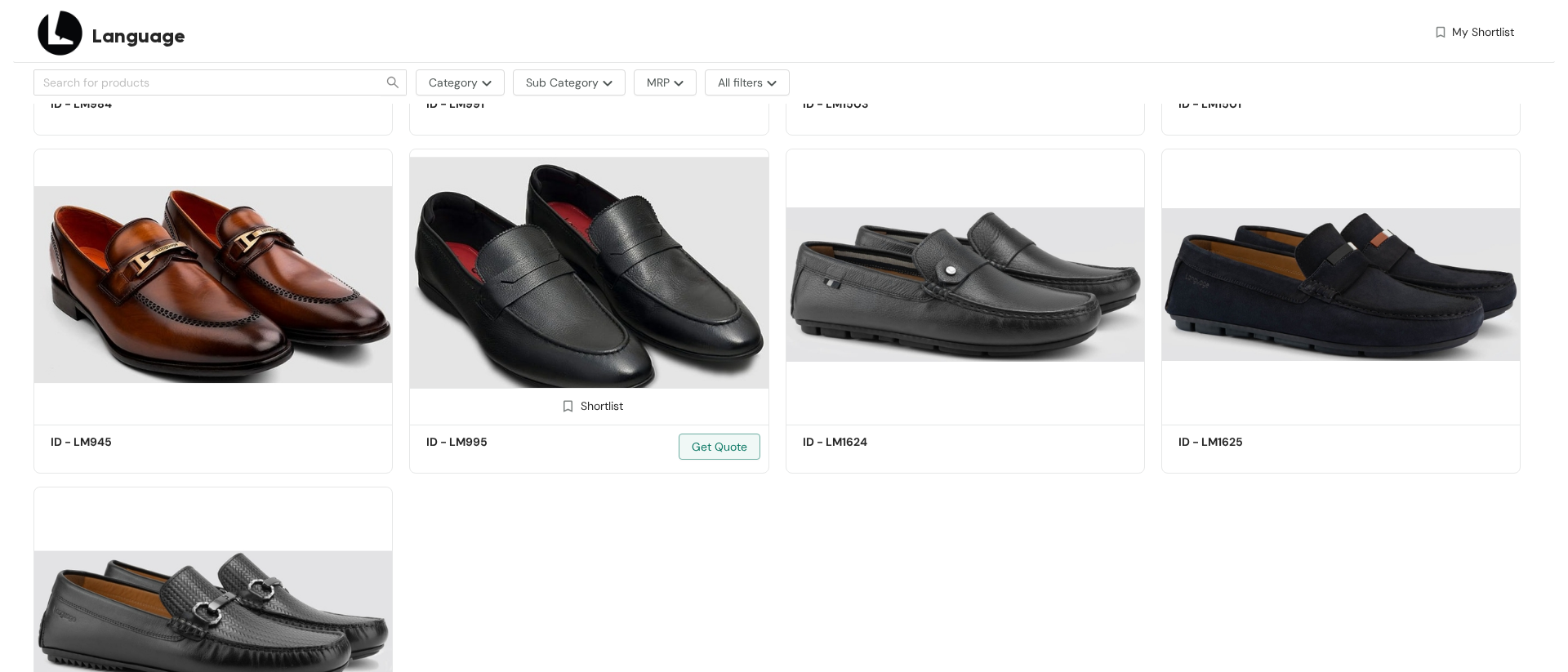
scroll to position [2455, 0]
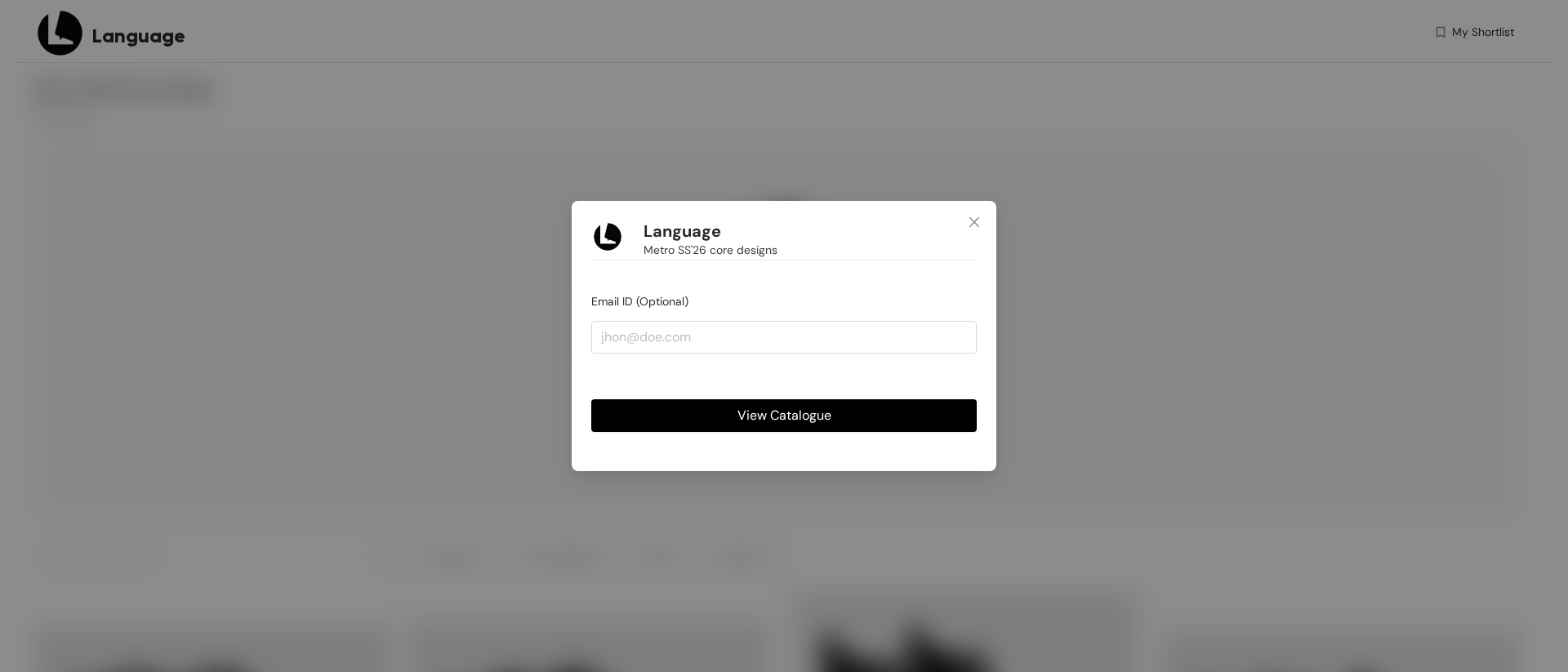
click at [738, 412] on span "View Catalogue" at bounding box center [784, 414] width 94 height 20
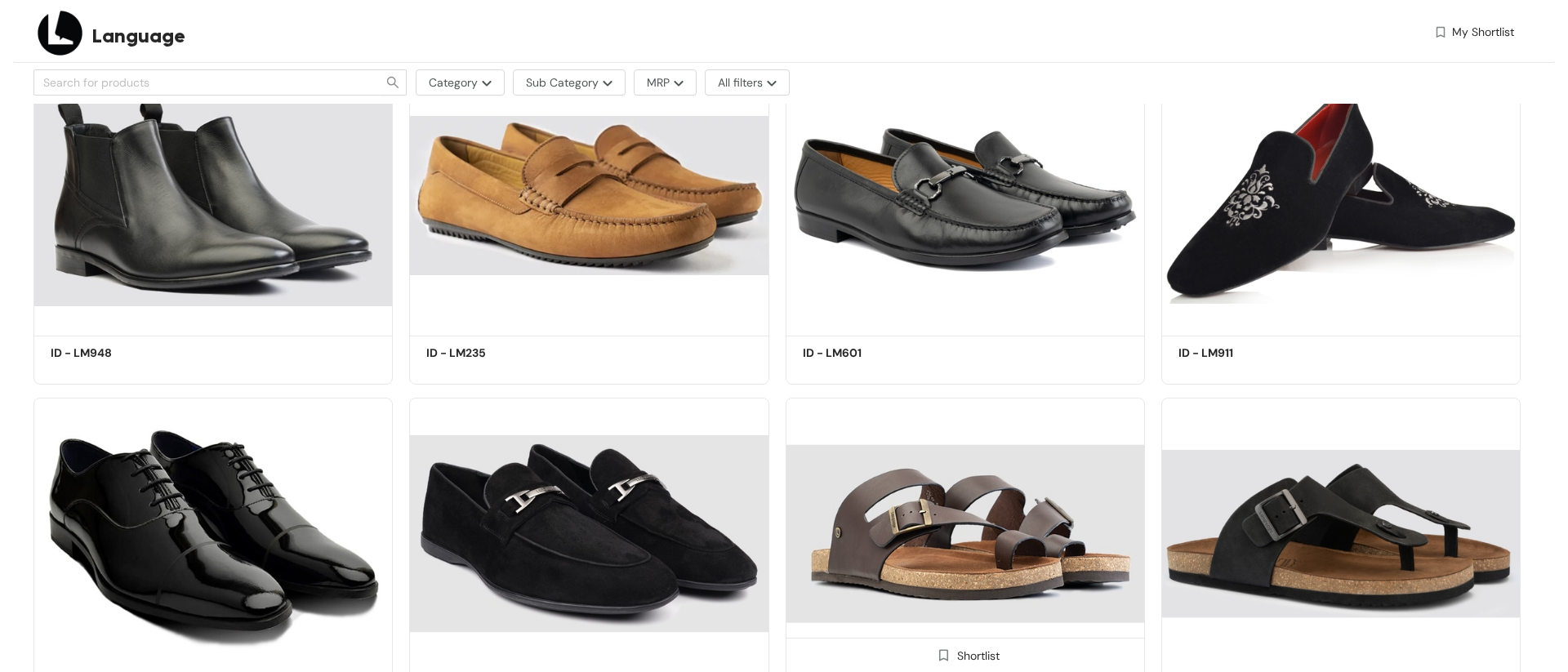
scroll to position [1538, 0]
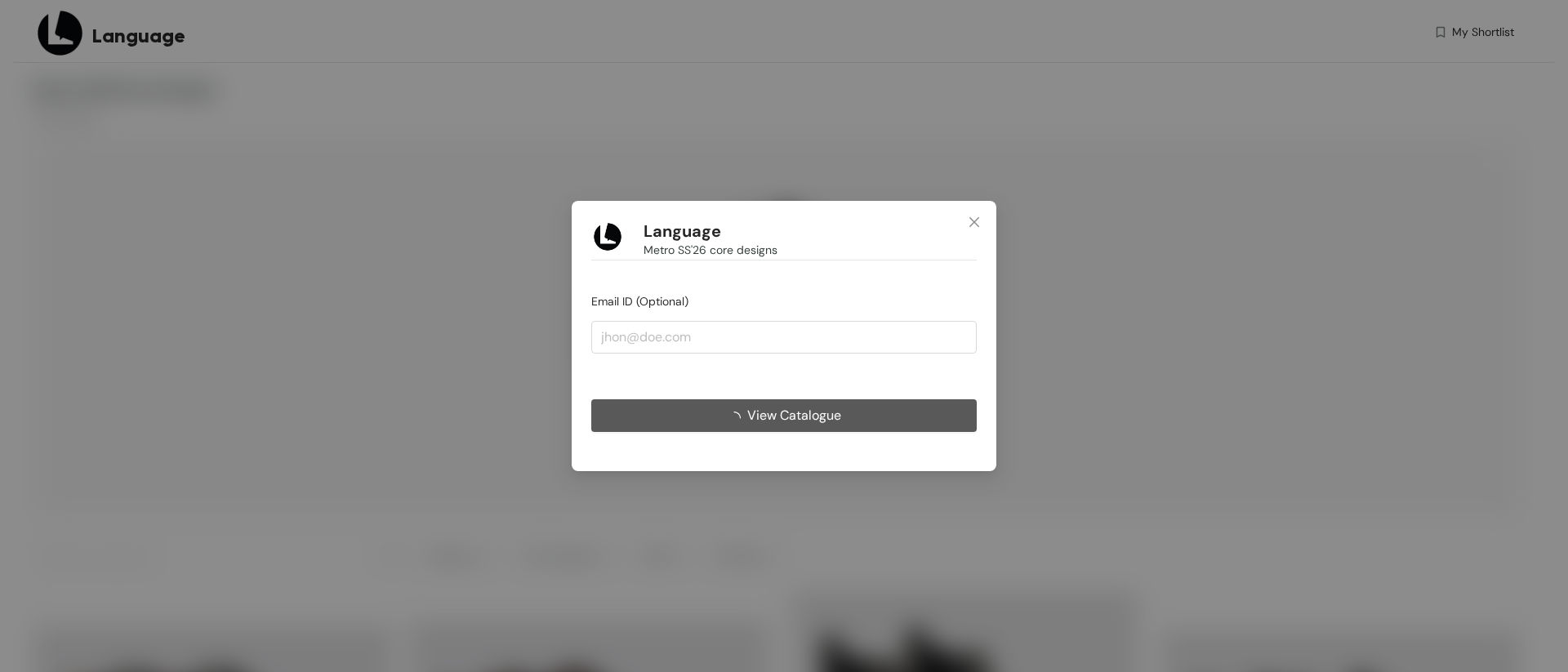
click at [799, 411] on span "View Catalogue" at bounding box center [794, 414] width 94 height 20
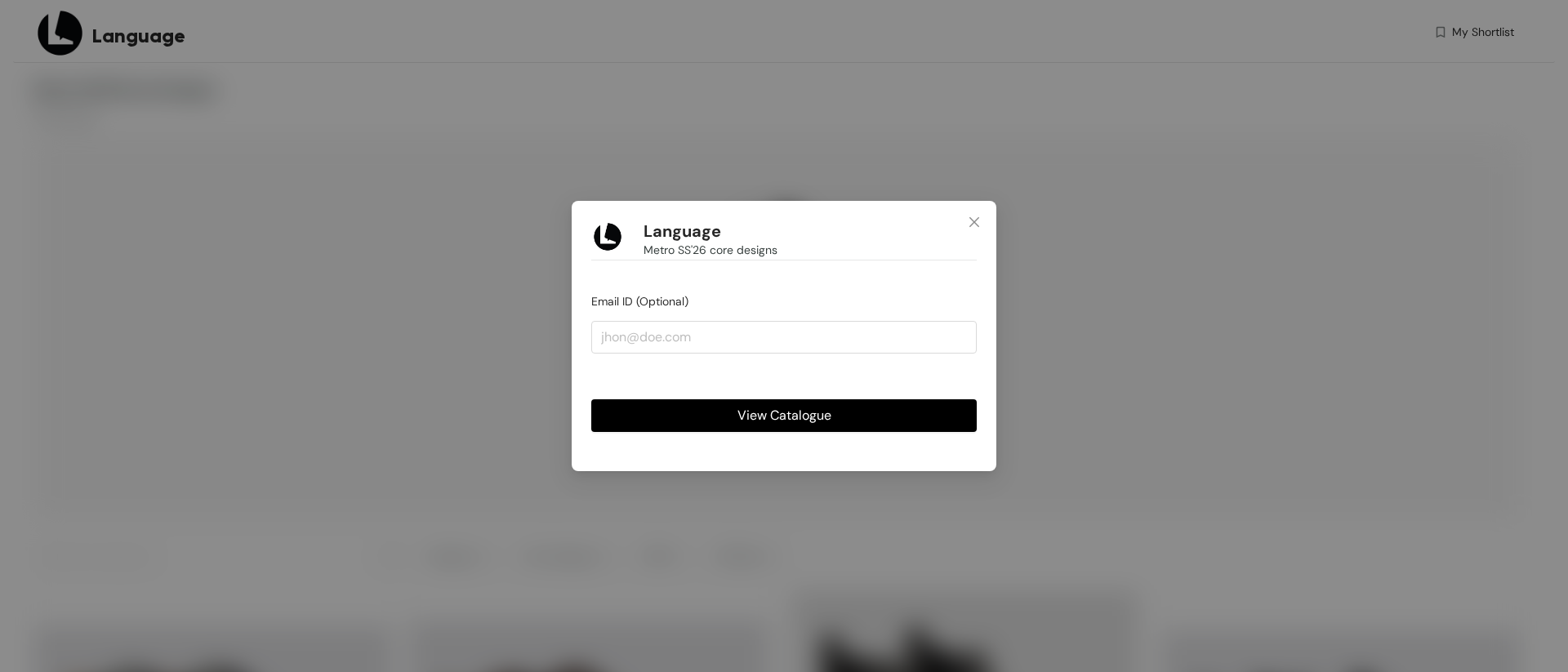
click at [799, 411] on span "View Catalogue" at bounding box center [784, 414] width 94 height 20
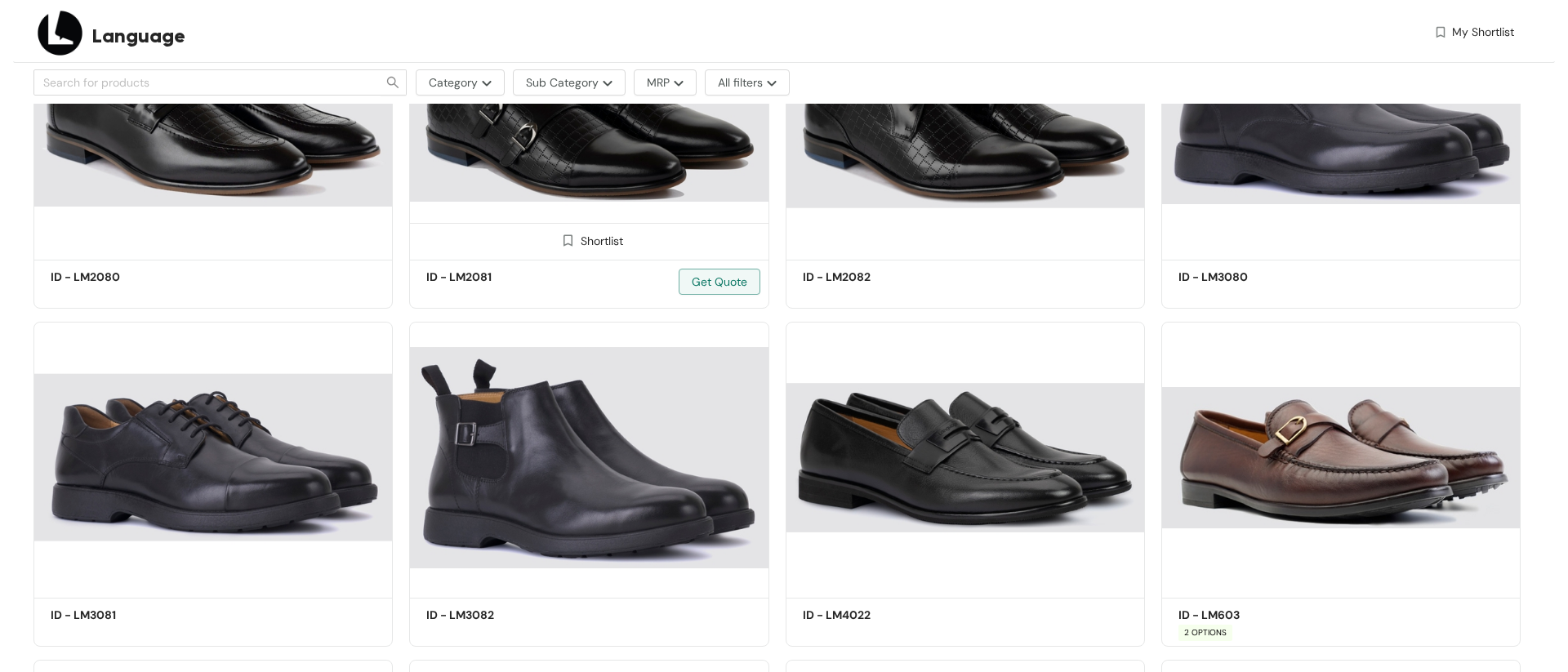
scroll to position [1277, 0]
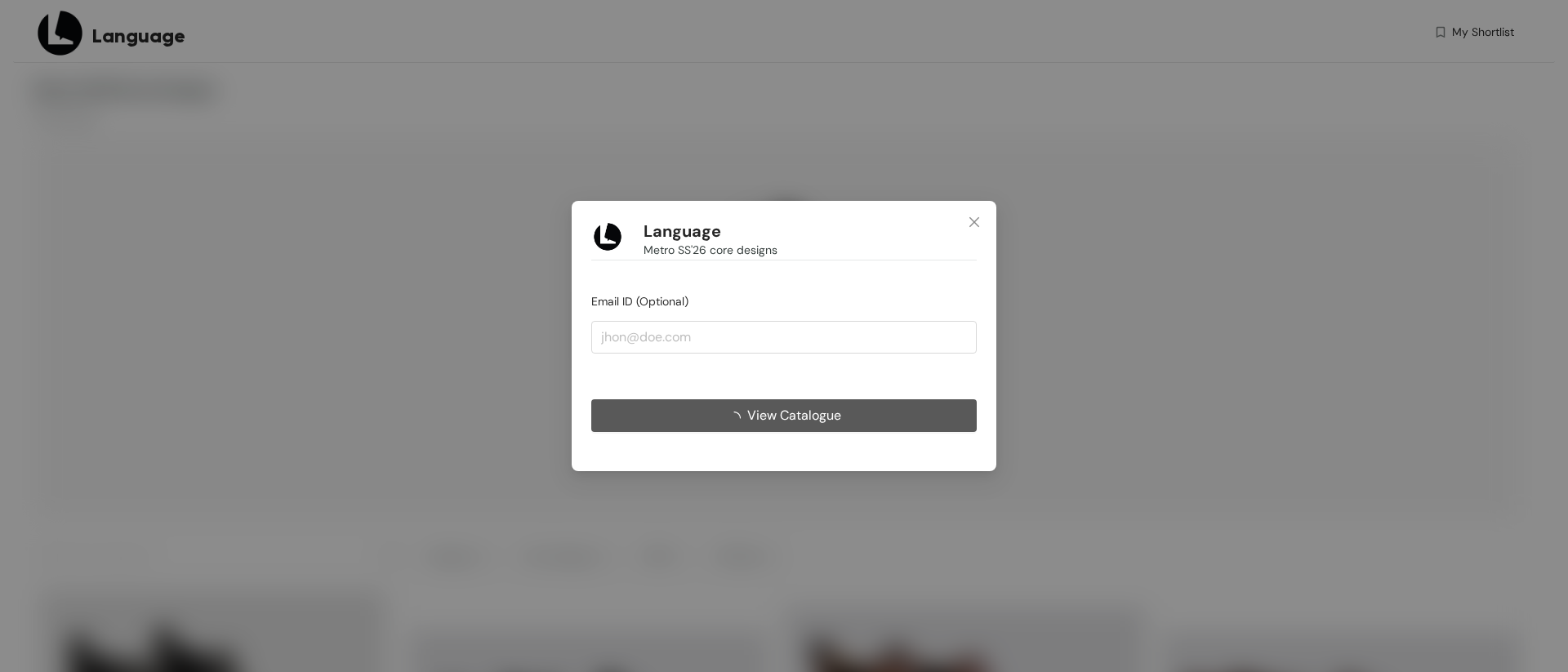
click at [780, 417] on span "View Catalogue" at bounding box center [794, 414] width 94 height 20
click at [780, 417] on span "View Catalogue" at bounding box center [784, 414] width 94 height 20
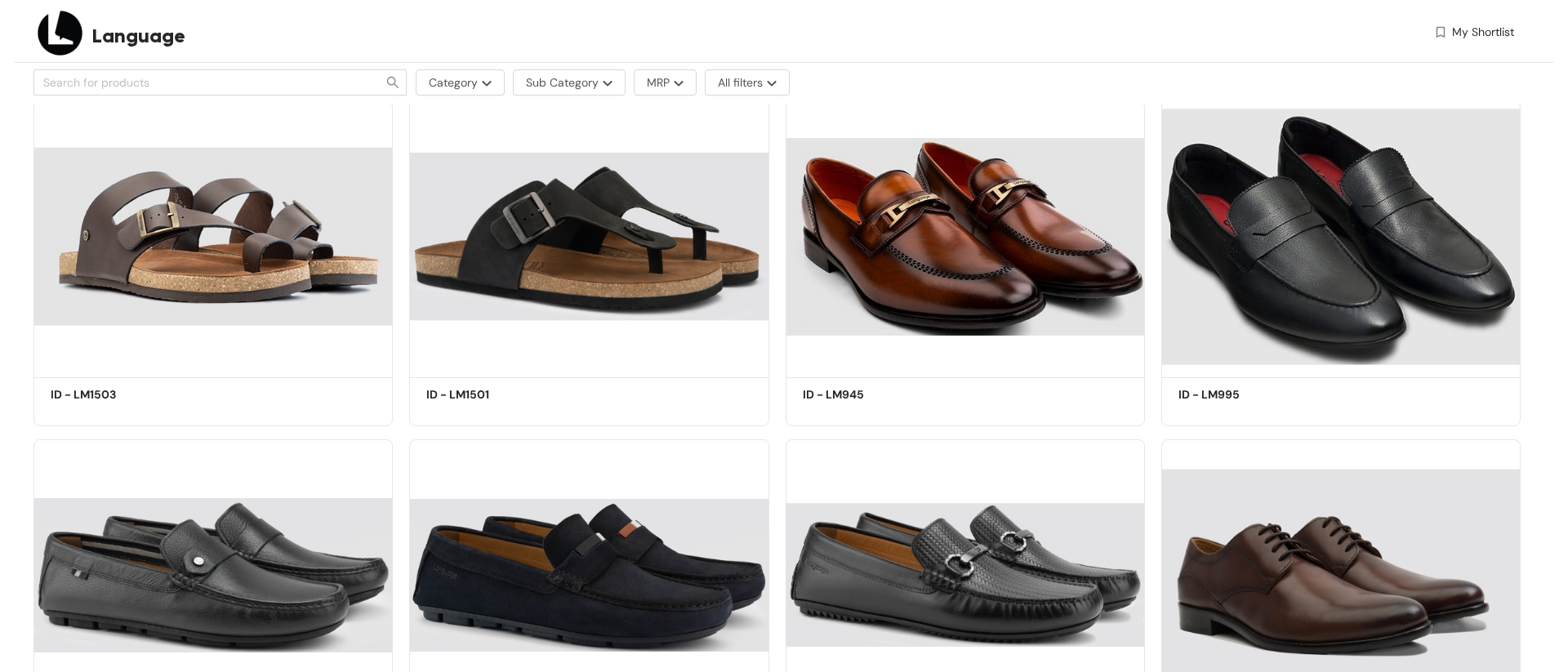
scroll to position [2240, 0]
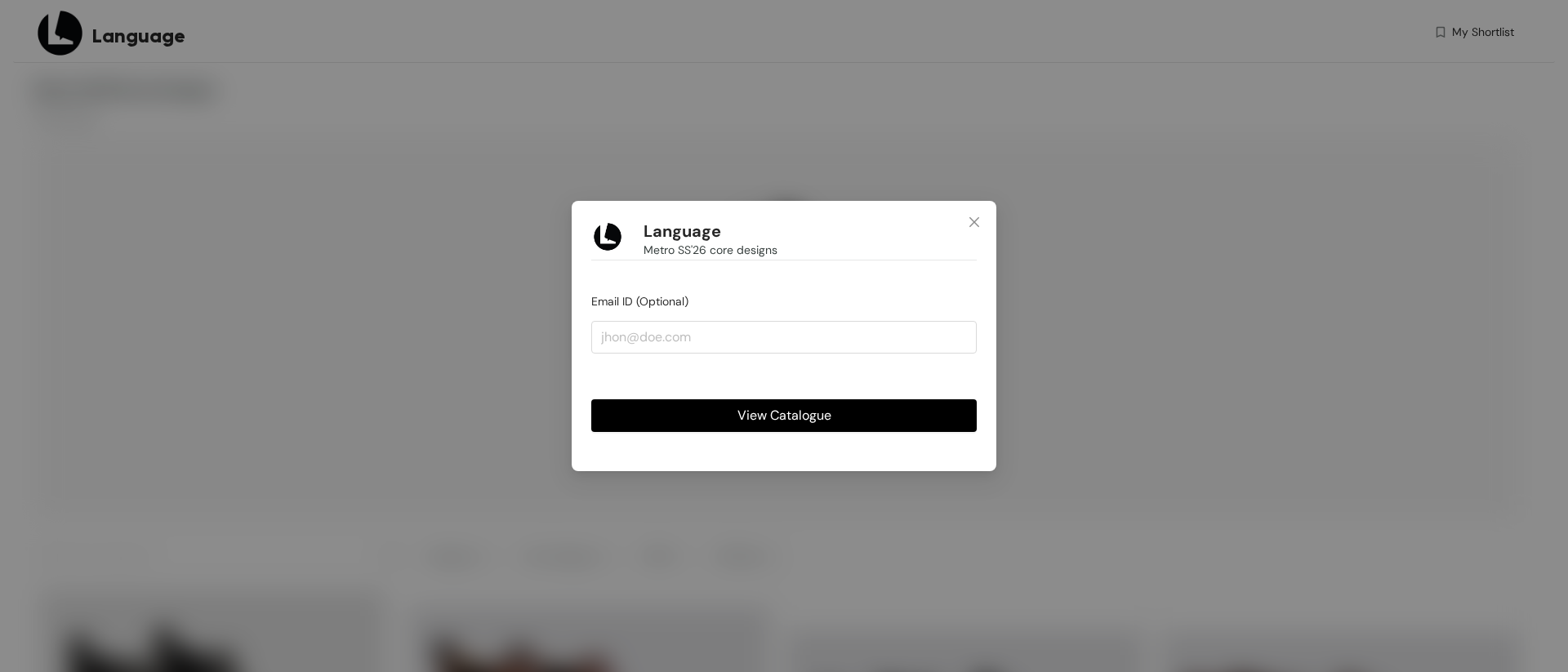
click at [829, 403] on button "View Catalogue" at bounding box center [784, 415] width 386 height 33
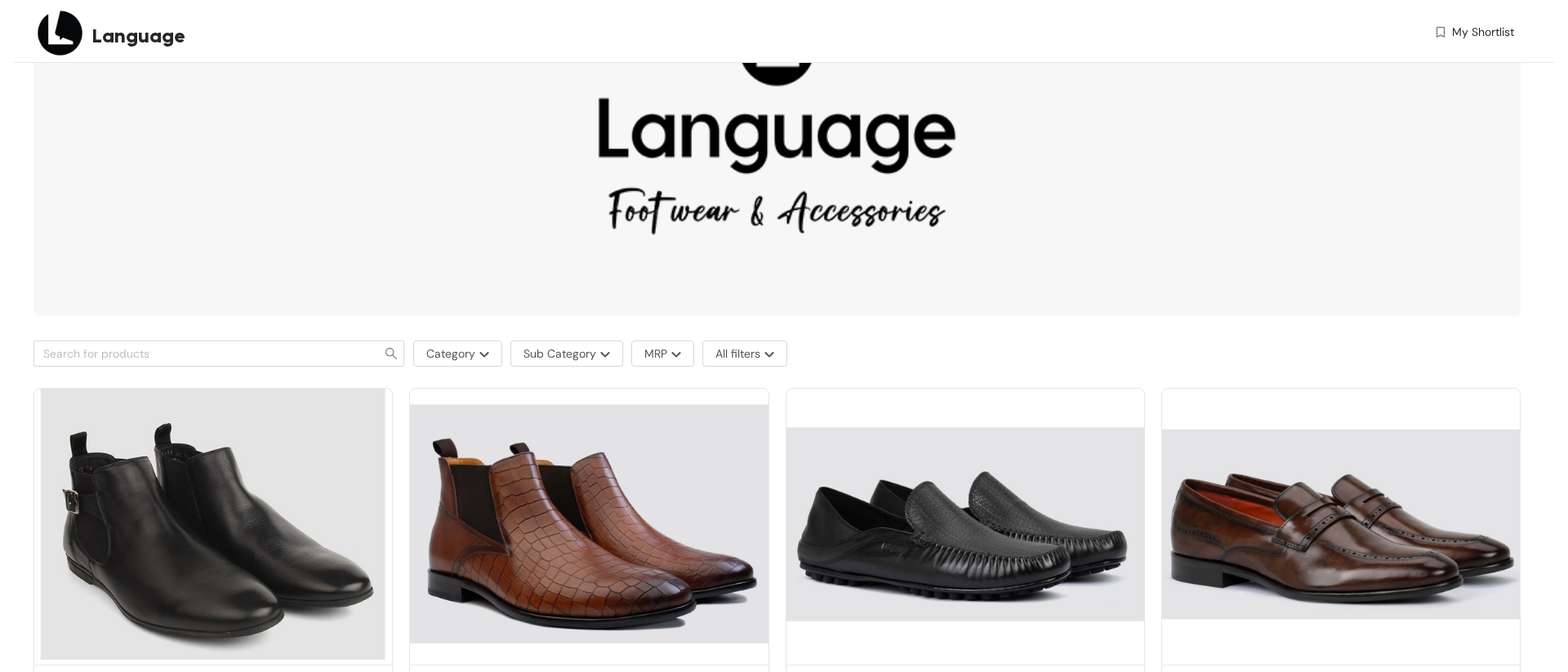
scroll to position [170, 0]
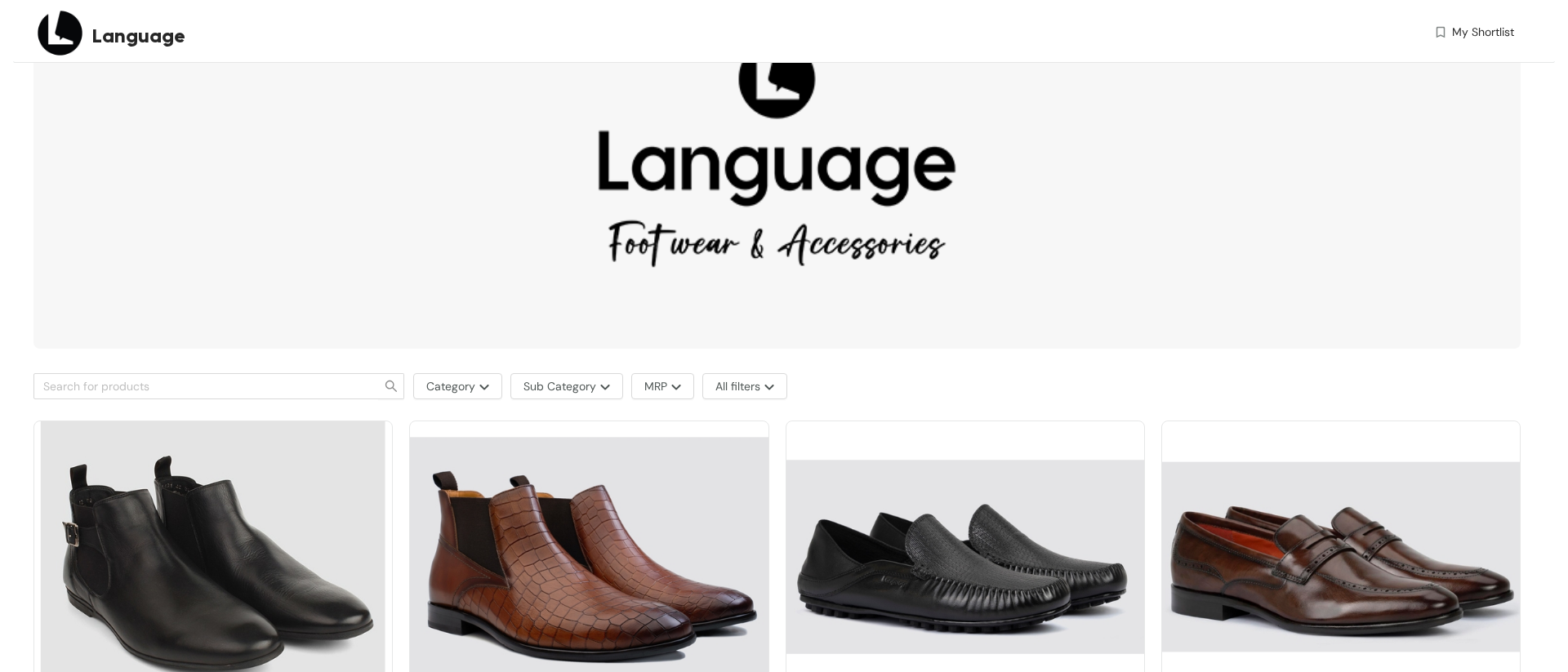
click at [848, 252] on img at bounding box center [777, 157] width 1487 height 383
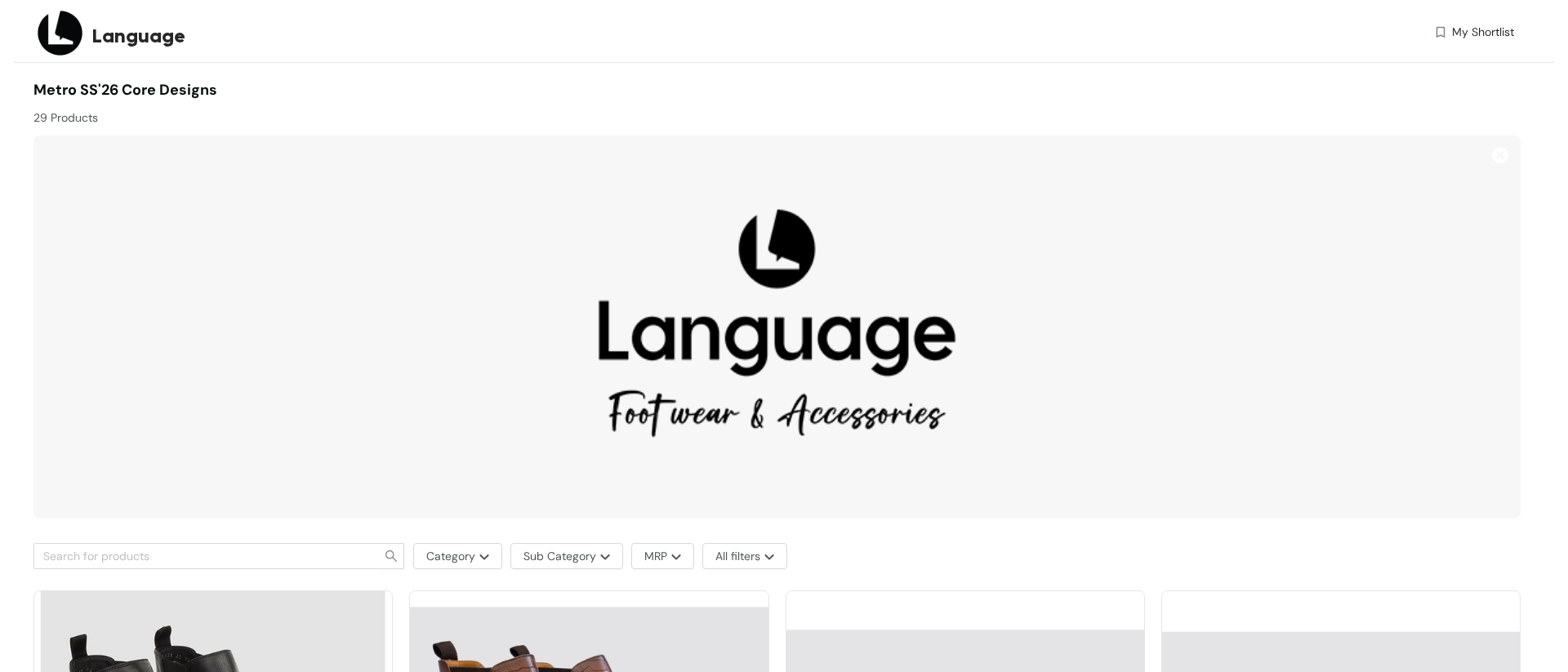
click at [452, 87] on div "Metro SS'26 core designs 29 Products" at bounding box center [406, 102] width 744 height 47
